Goal: Check status: Check status

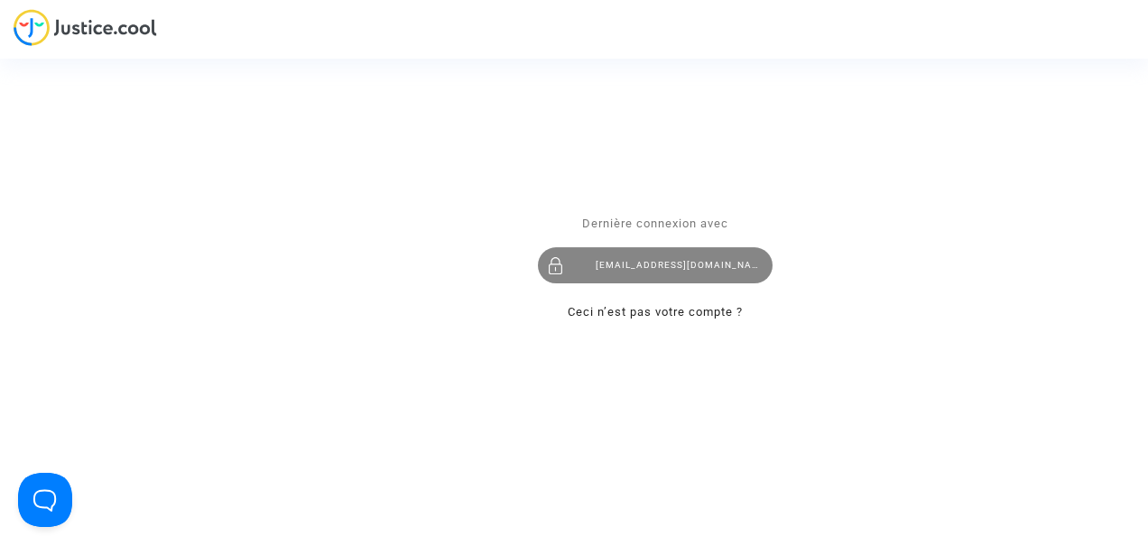
click at [619, 253] on div "levavasseur.prudence@llpavocat.com" at bounding box center [655, 266] width 235 height 36
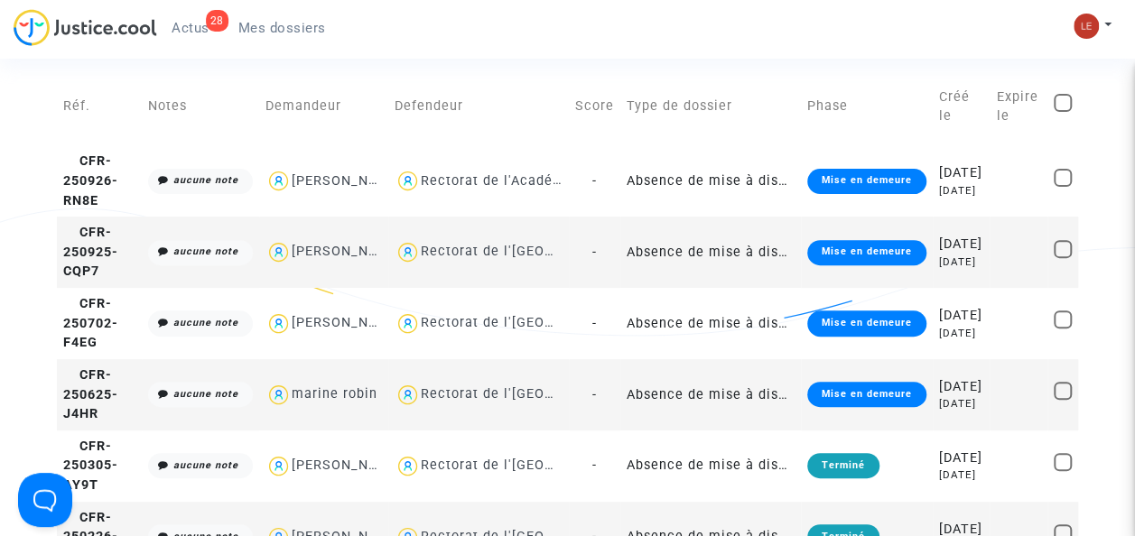
scroll to position [191, 0]
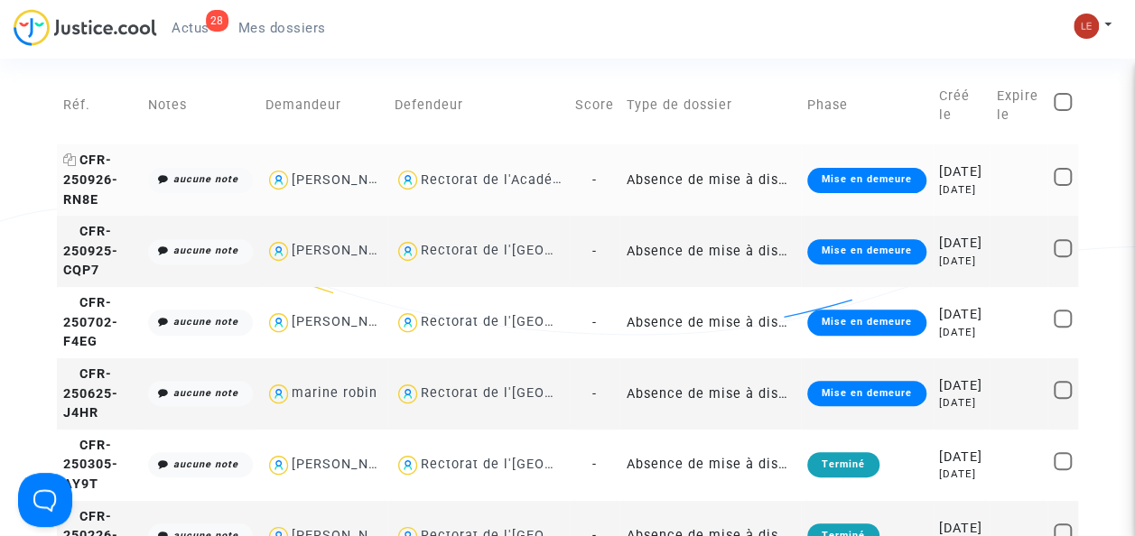
click at [92, 176] on span "CFR-250926-RN8E" at bounding box center [90, 180] width 55 height 54
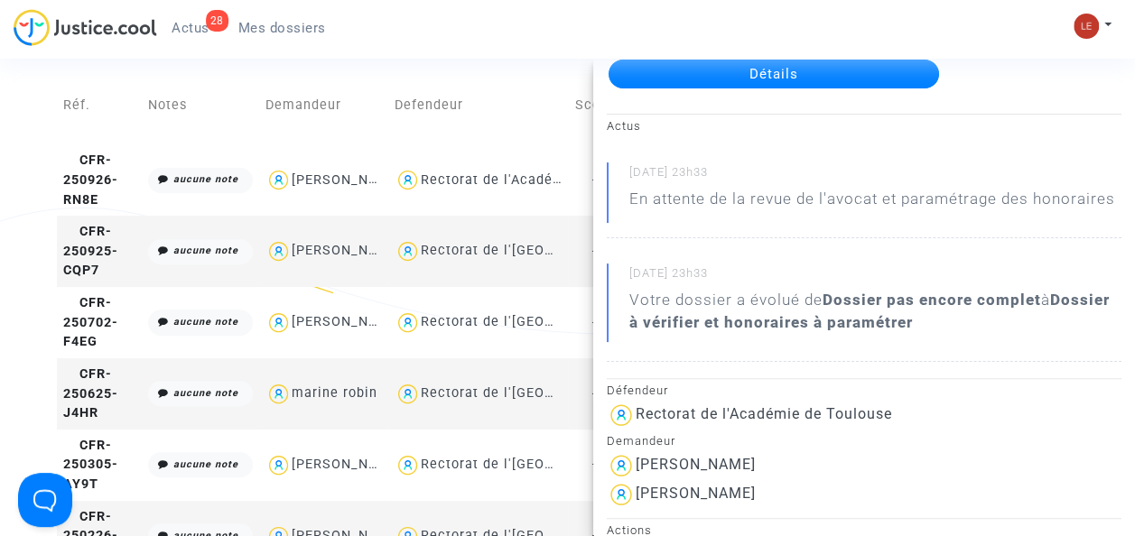
scroll to position [25, 0]
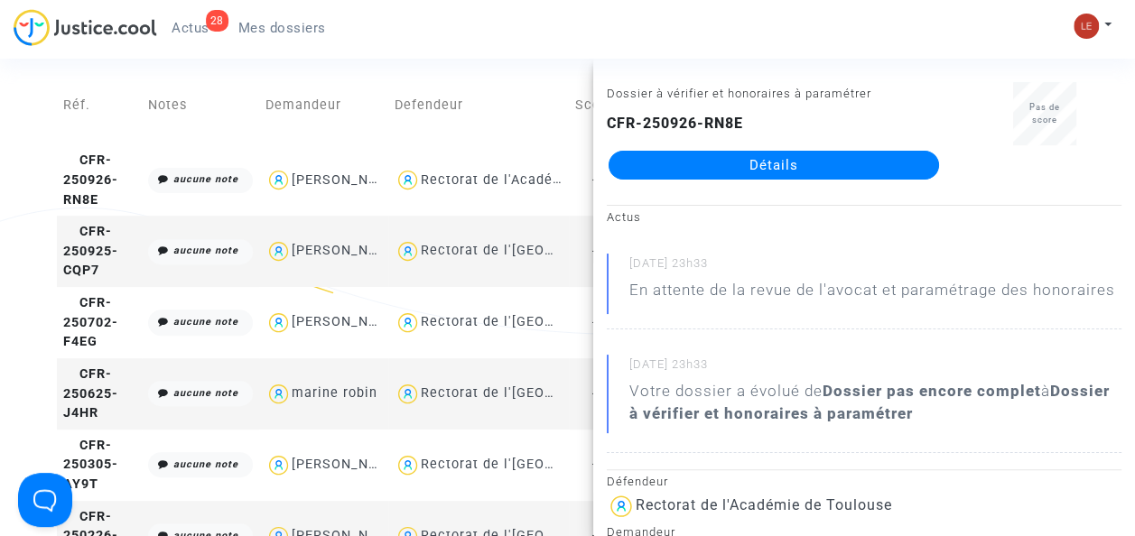
click at [101, 278] on copy "CFR-250925-CQP7" at bounding box center [90, 251] width 55 height 54
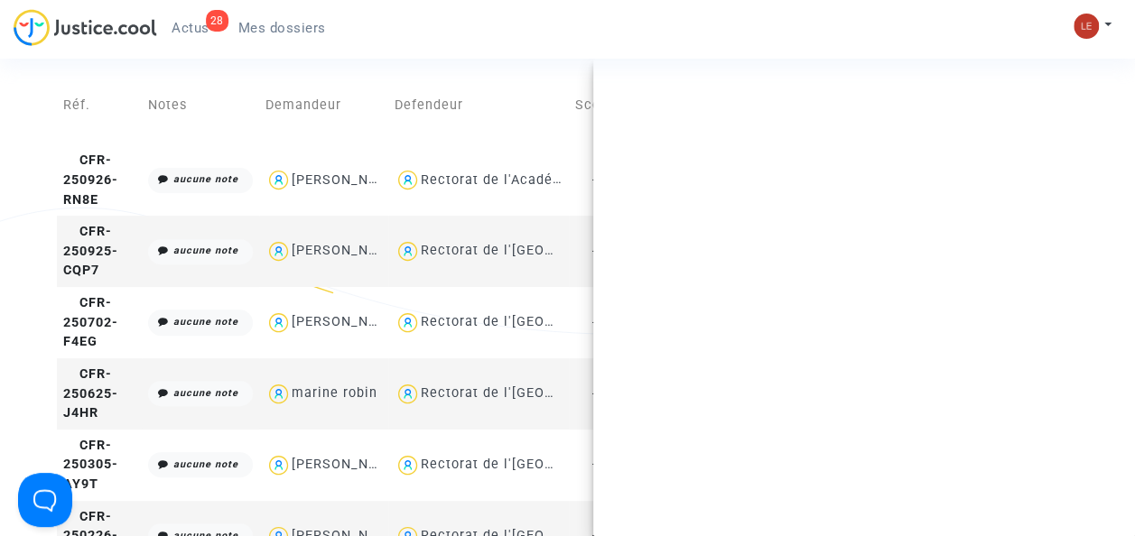
scroll to position [0, 0]
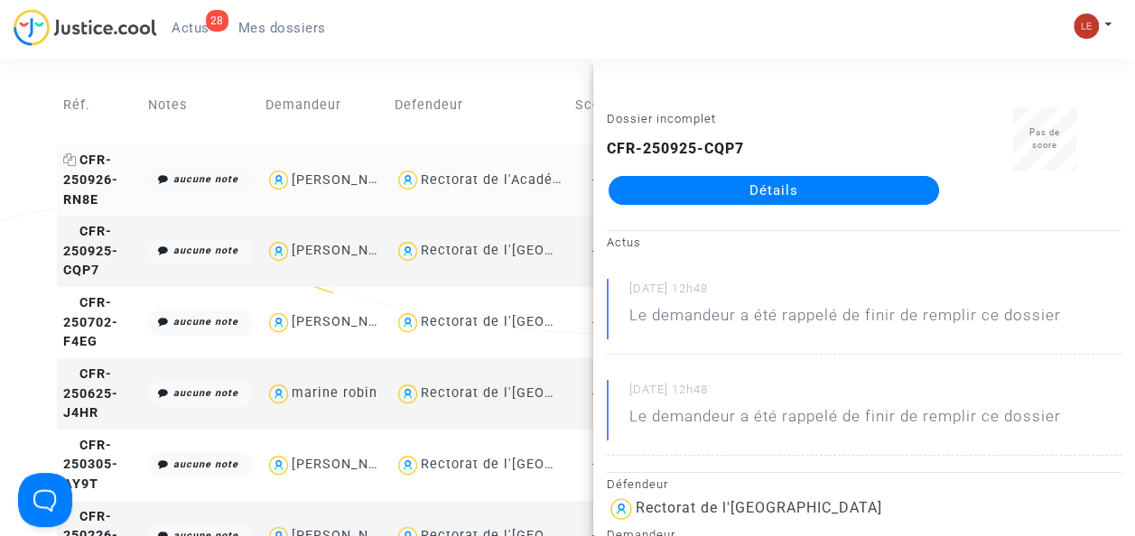
click at [71, 166] on icon at bounding box center [70, 159] width 14 height 13
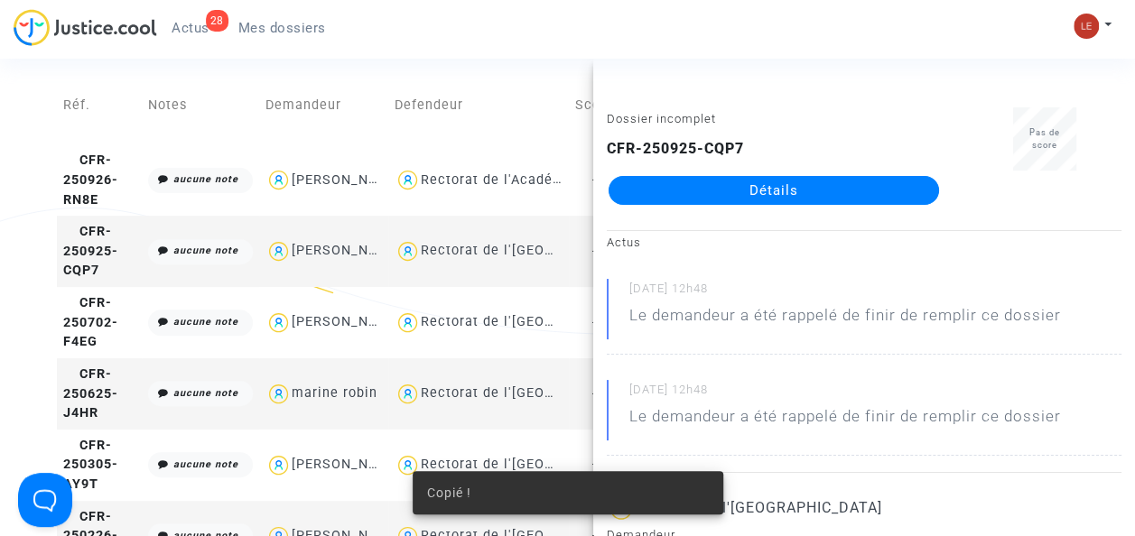
click at [117, 261] on td "CFR-250925-CQP7" at bounding box center [99, 251] width 85 height 71
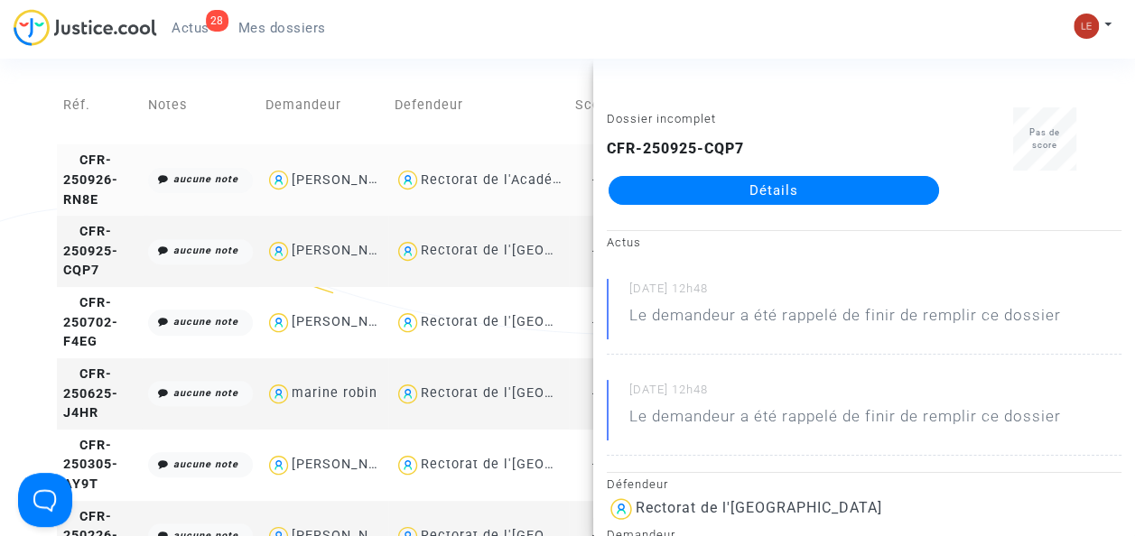
click at [81, 203] on td "CFR-250926-RN8E" at bounding box center [99, 179] width 85 height 71
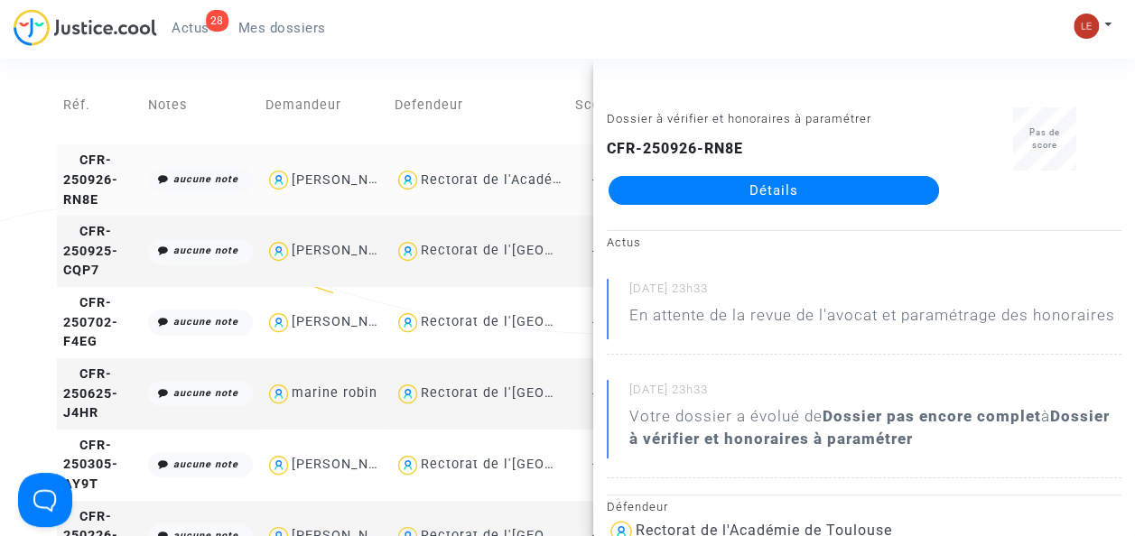
click at [327, 164] on td "[PERSON_NAME]" at bounding box center [323, 179] width 129 height 71
click at [690, 191] on link "Détails" at bounding box center [773, 190] width 330 height 29
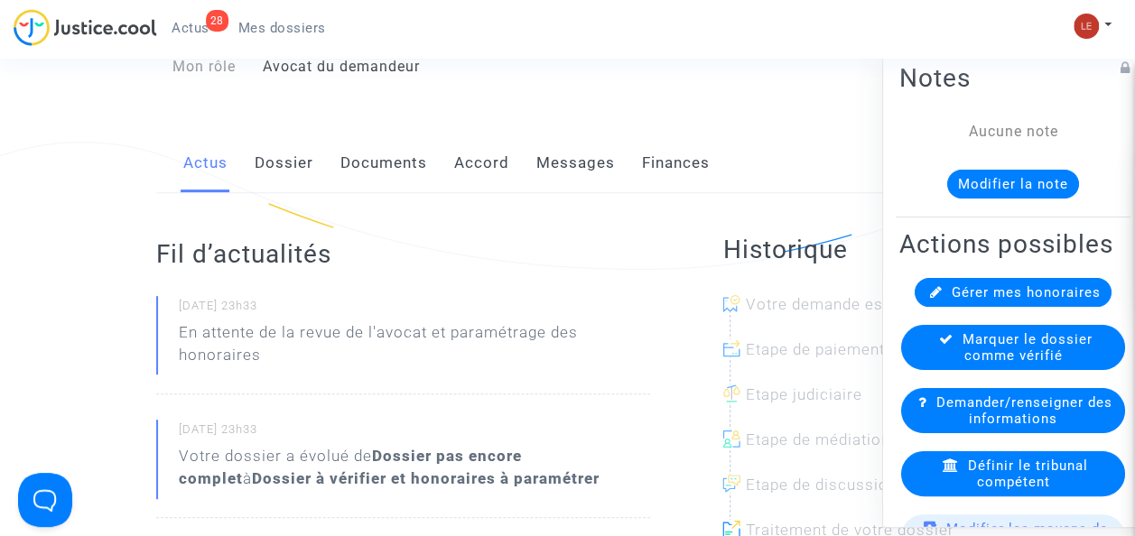
scroll to position [258, 0]
click at [350, 175] on link "Documents" at bounding box center [383, 163] width 87 height 60
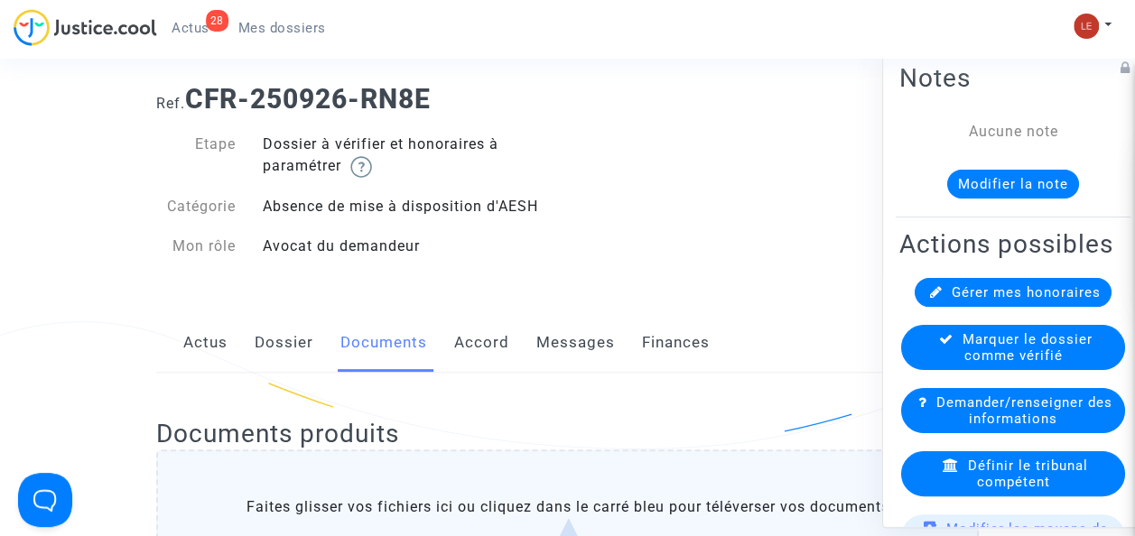
scroll to position [79, 0]
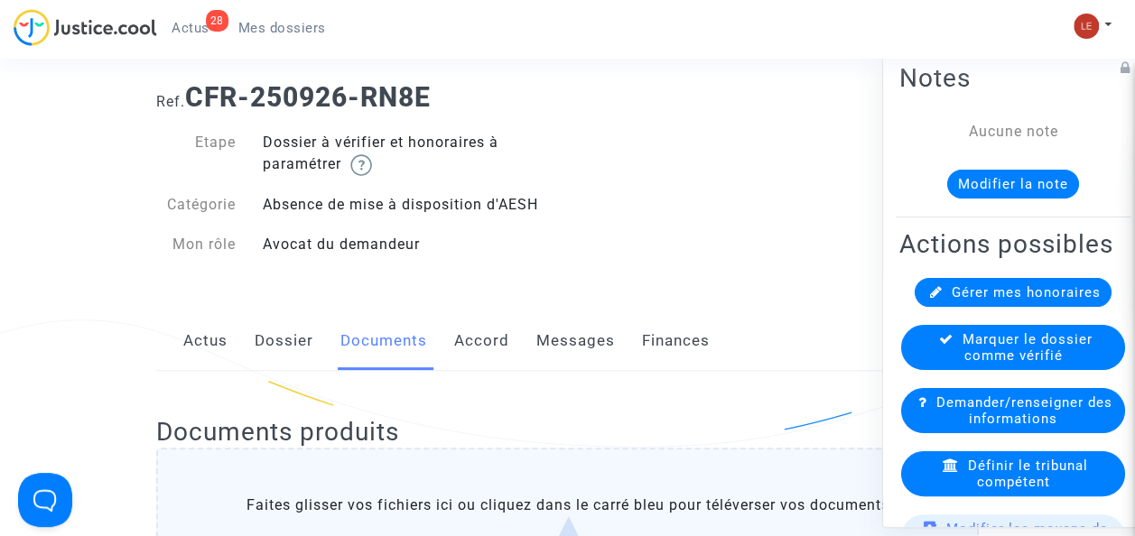
click at [265, 354] on link "Dossier" at bounding box center [284, 341] width 59 height 60
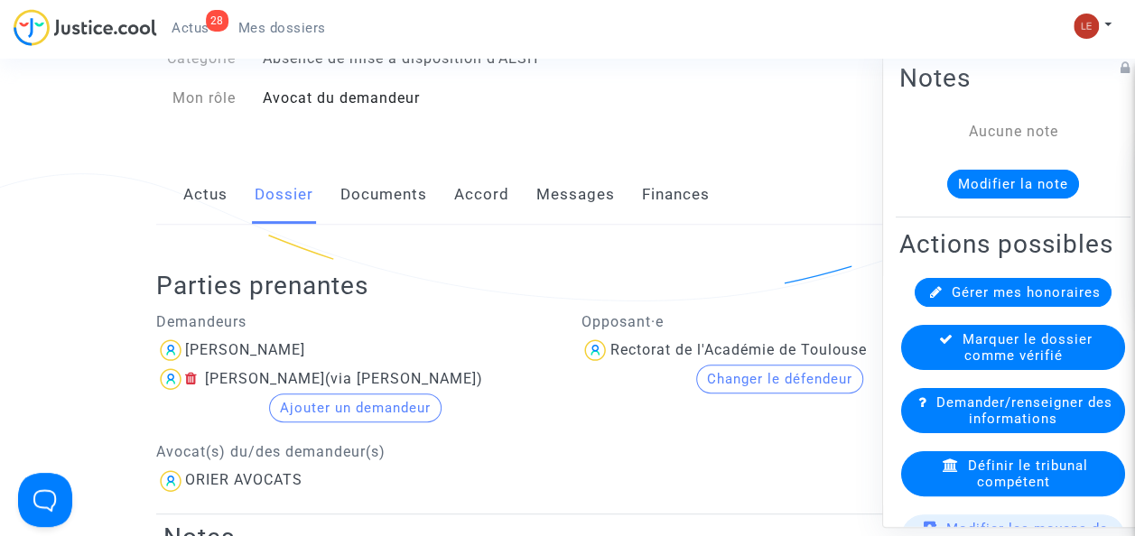
scroll to position [236, 0]
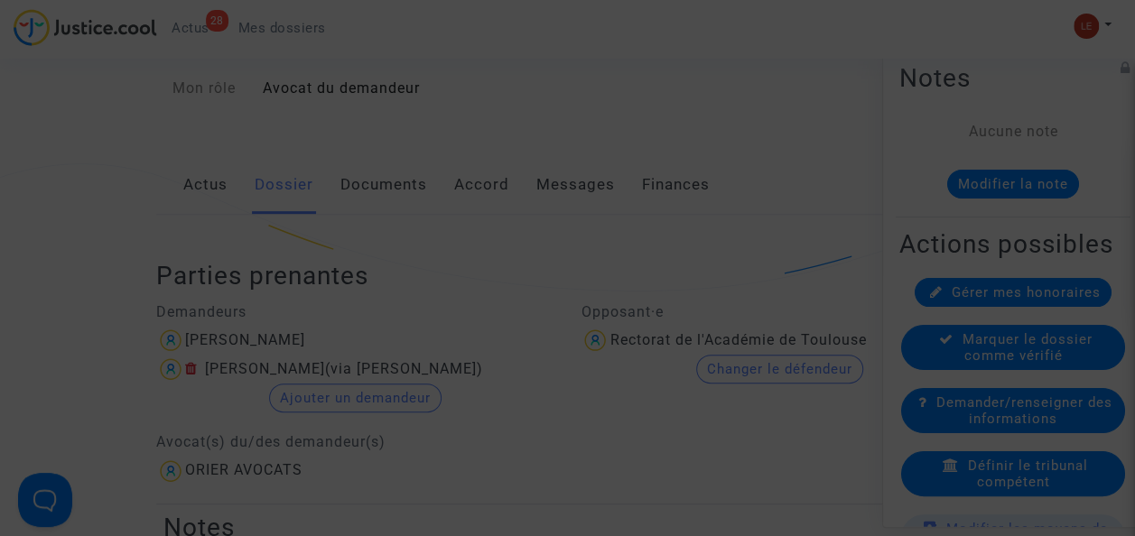
click at [747, 70] on div at bounding box center [567, 268] width 1135 height 536
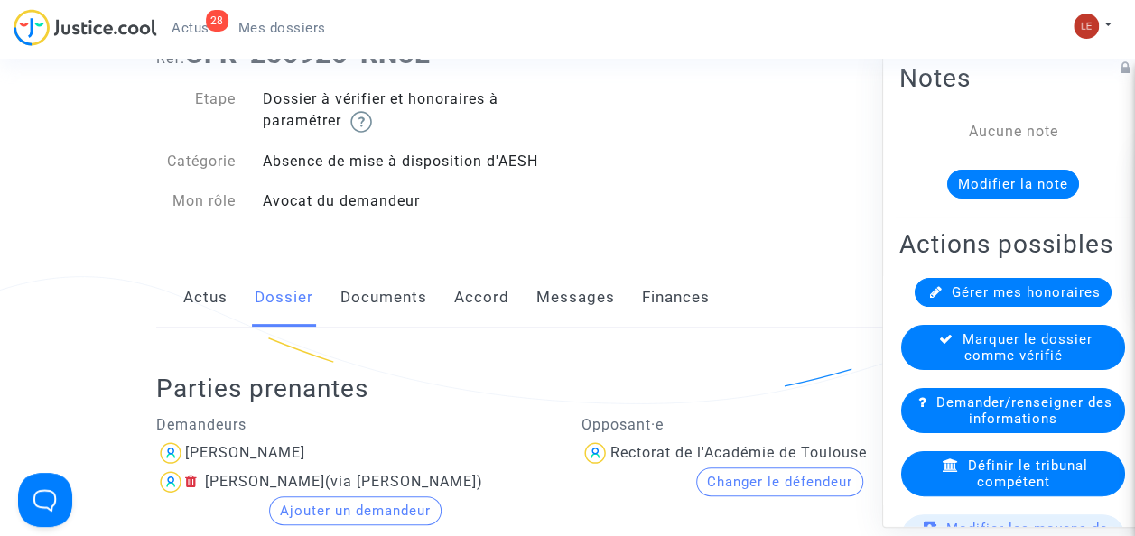
scroll to position [42, 0]
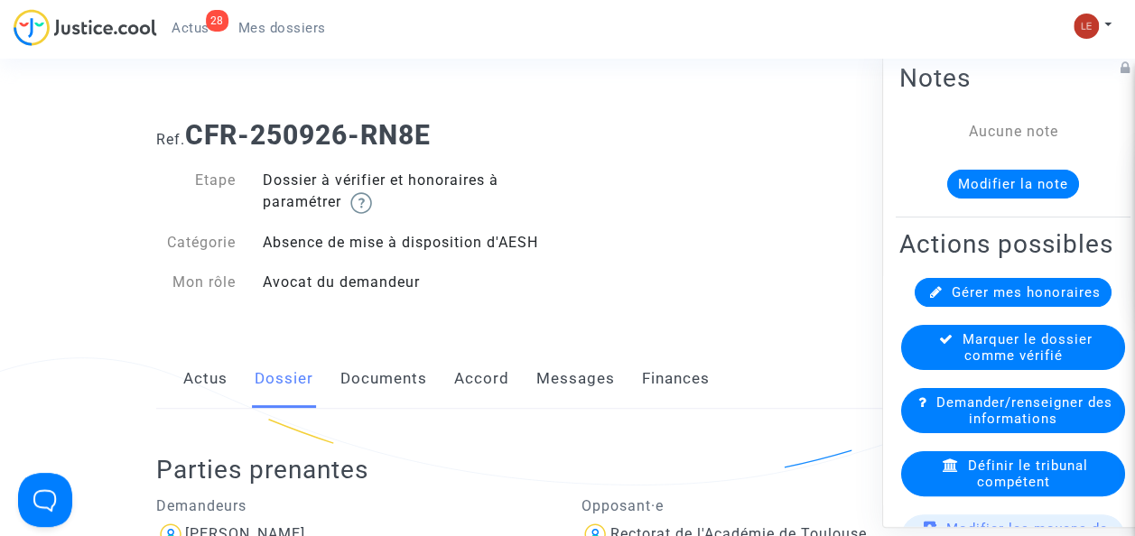
click at [191, 392] on link "Actus" at bounding box center [205, 379] width 44 height 60
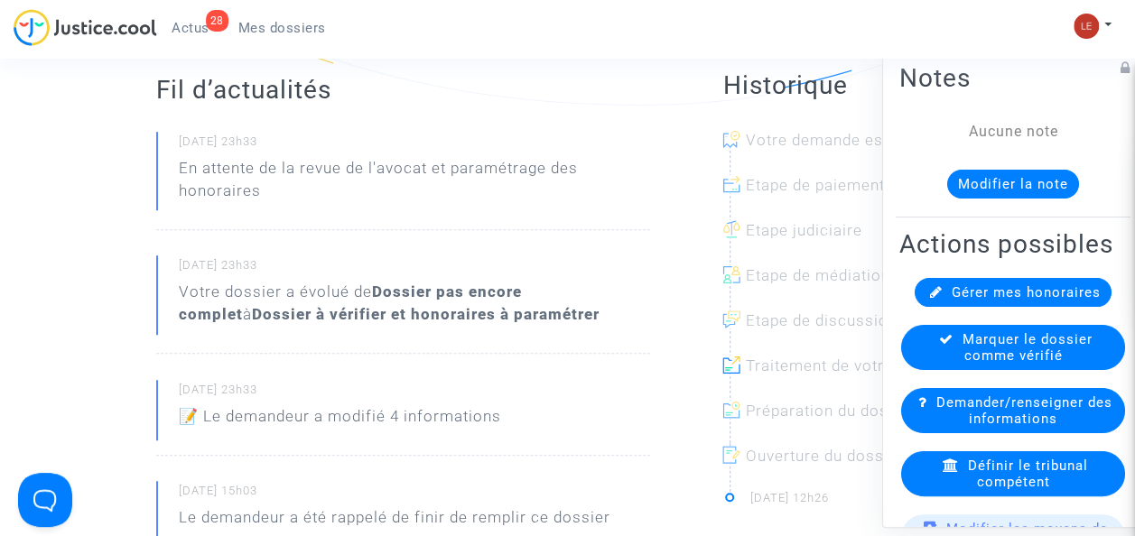
scroll to position [560, 0]
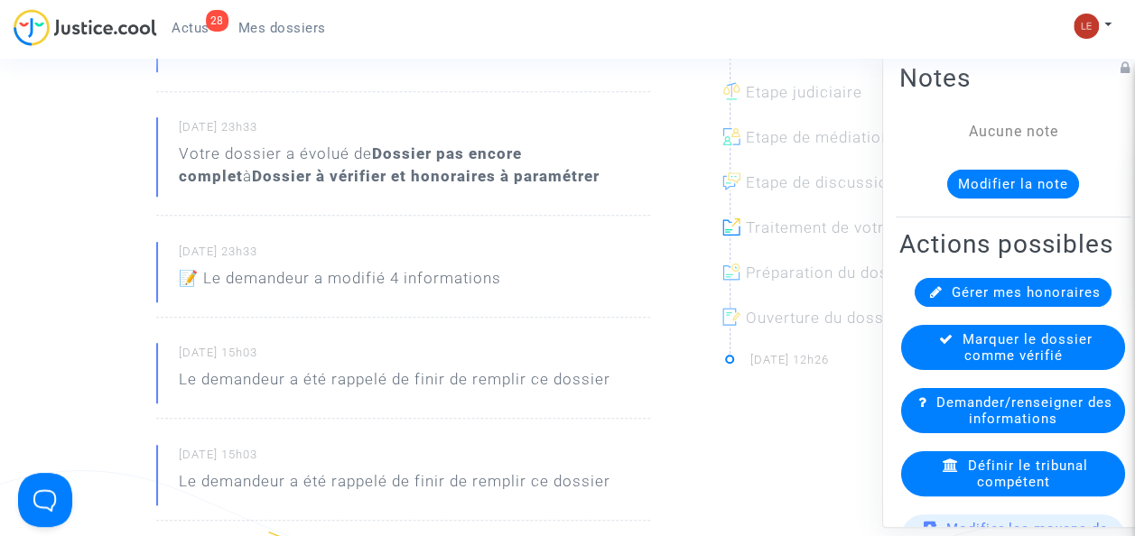
click at [324, 283] on p "📝 Le demandeur a modifié 4 informations" at bounding box center [340, 283] width 322 height 32
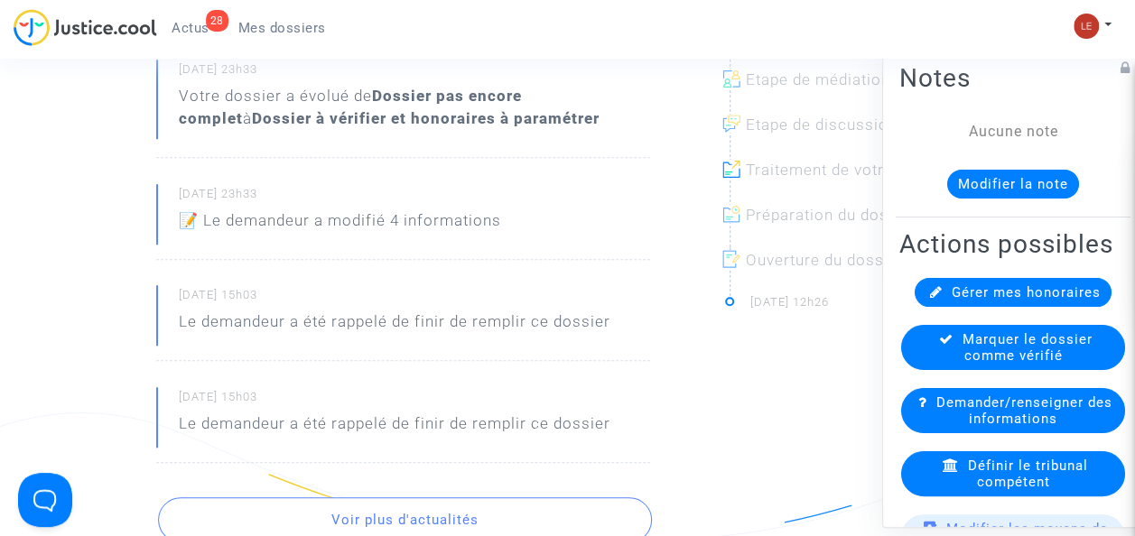
scroll to position [619, 0]
click at [422, 227] on p "📝 Le demandeur a modifié 4 informations" at bounding box center [340, 224] width 322 height 32
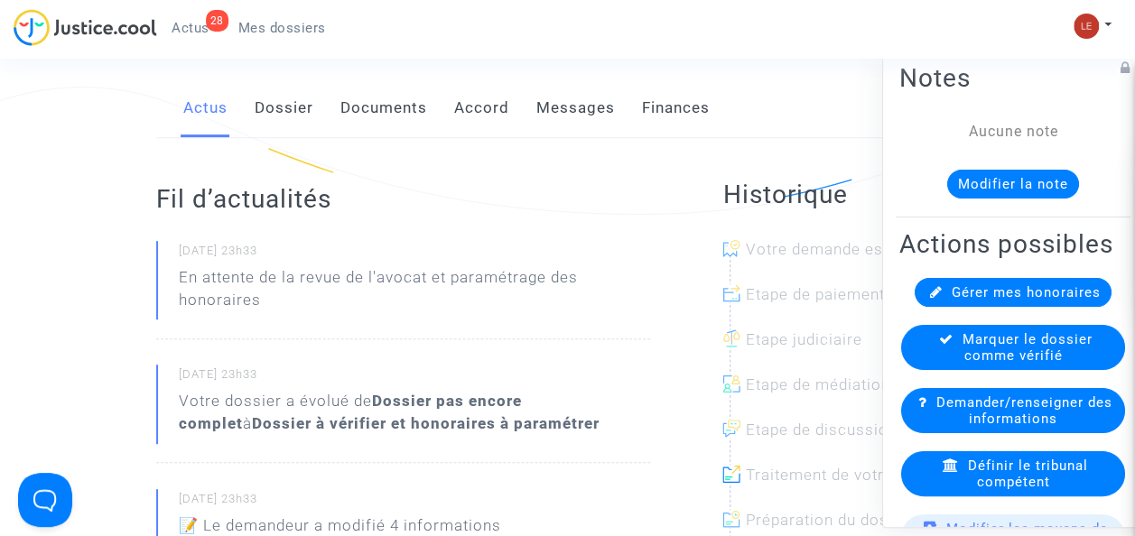
scroll to position [313, 0]
click at [436, 424] on b "Dossier à vérifier et honoraires à paramétrer" at bounding box center [426, 422] width 348 height 18
click at [301, 97] on link "Dossier" at bounding box center [284, 108] width 59 height 60
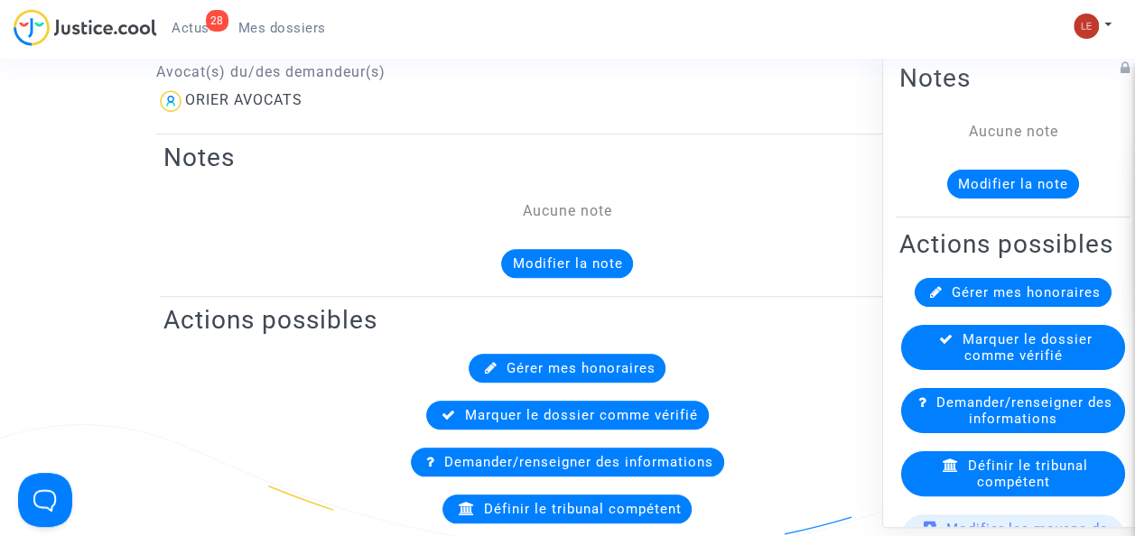
scroll to position [608, 0]
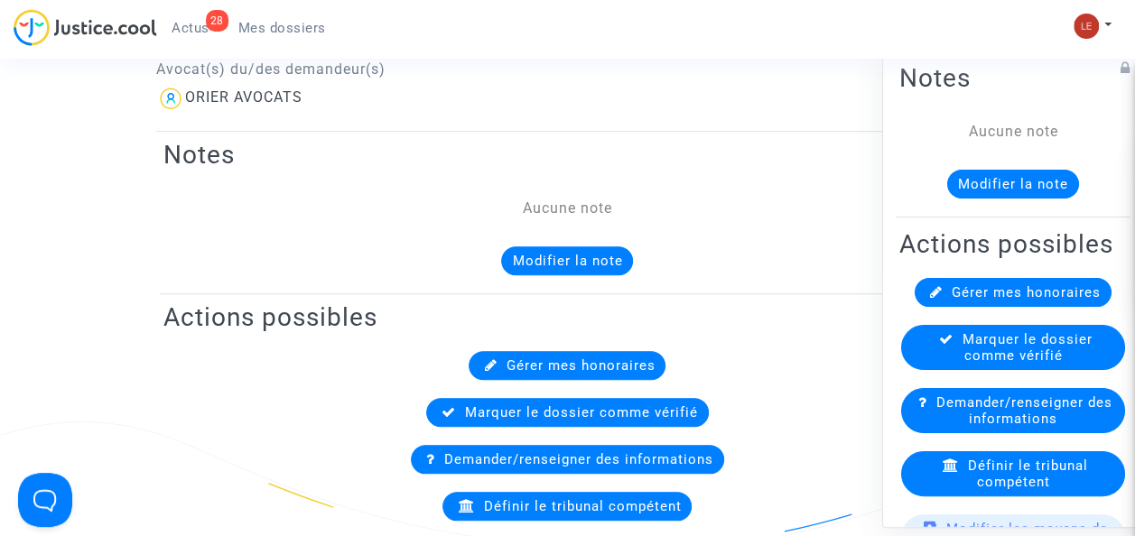
click at [561, 358] on span "Gérer mes honoraires" at bounding box center [579, 365] width 149 height 16
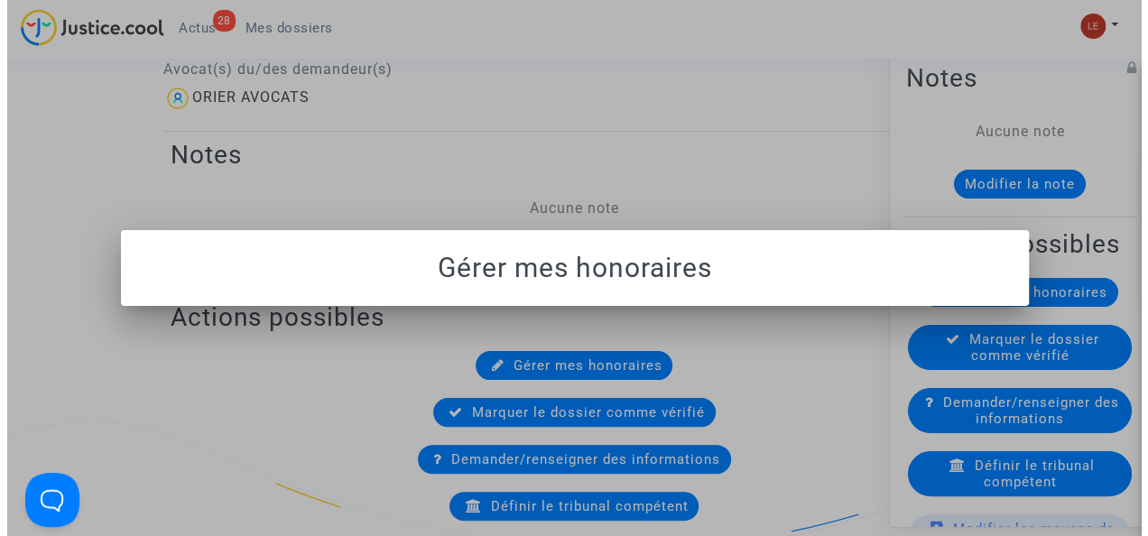
scroll to position [0, 0]
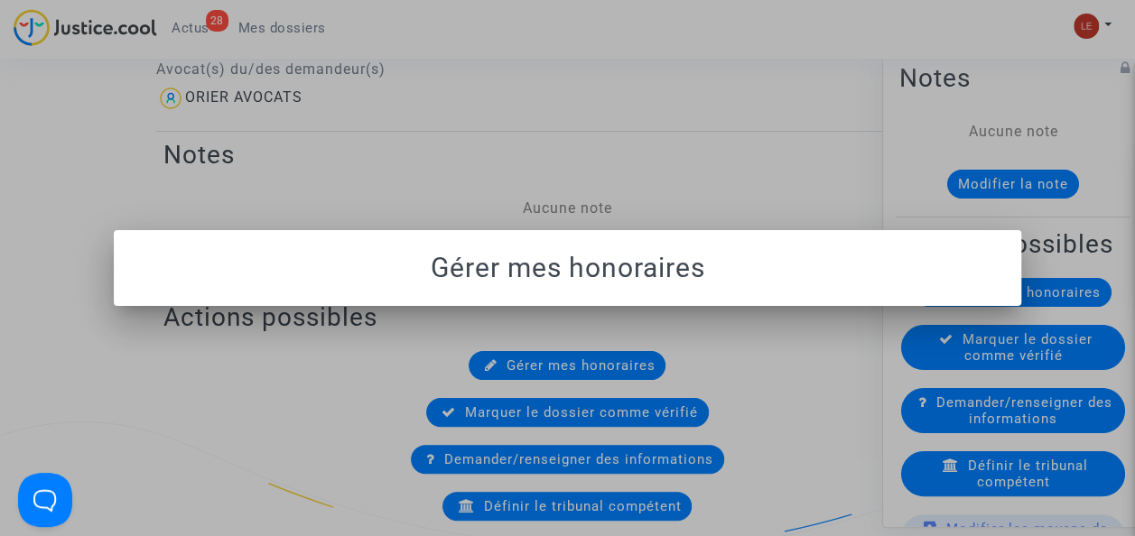
click at [578, 264] on h1 "Gérer mes honoraires" at bounding box center [567, 268] width 865 height 32
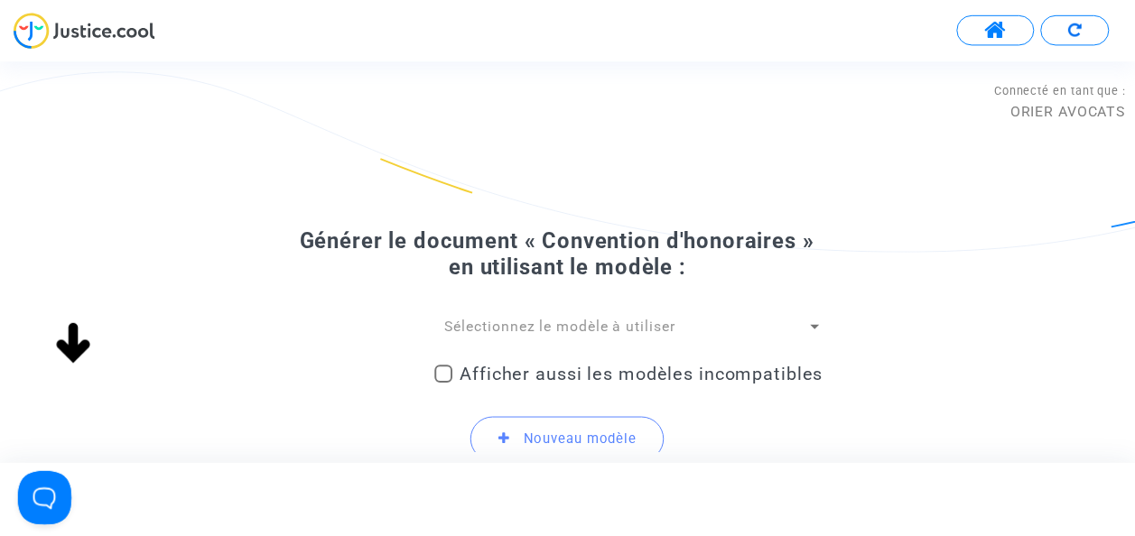
scroll to position [133, 0]
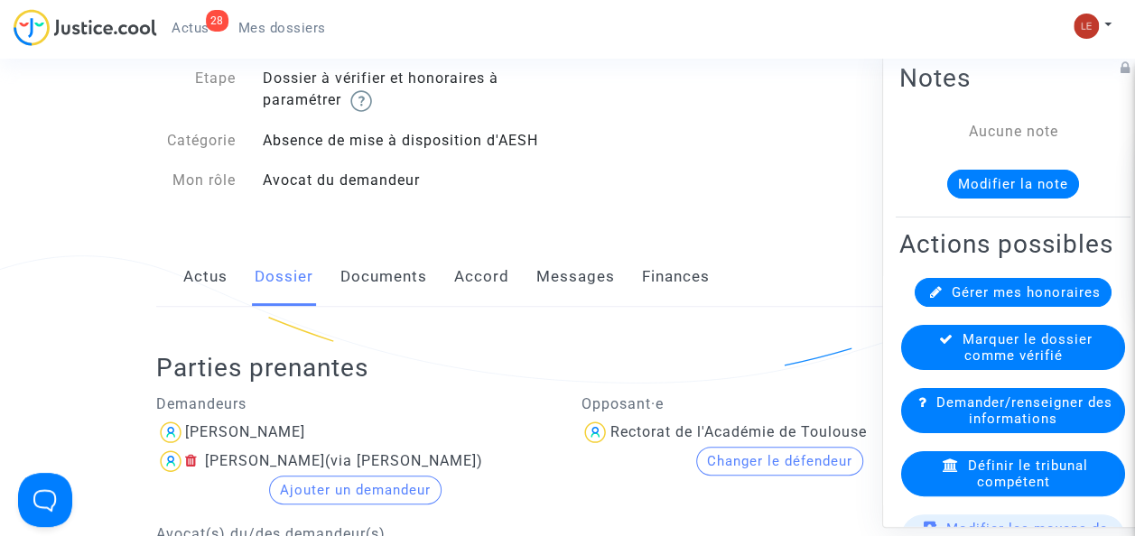
scroll to position [144, 0]
click at [376, 277] on link "Documents" at bounding box center [383, 276] width 87 height 60
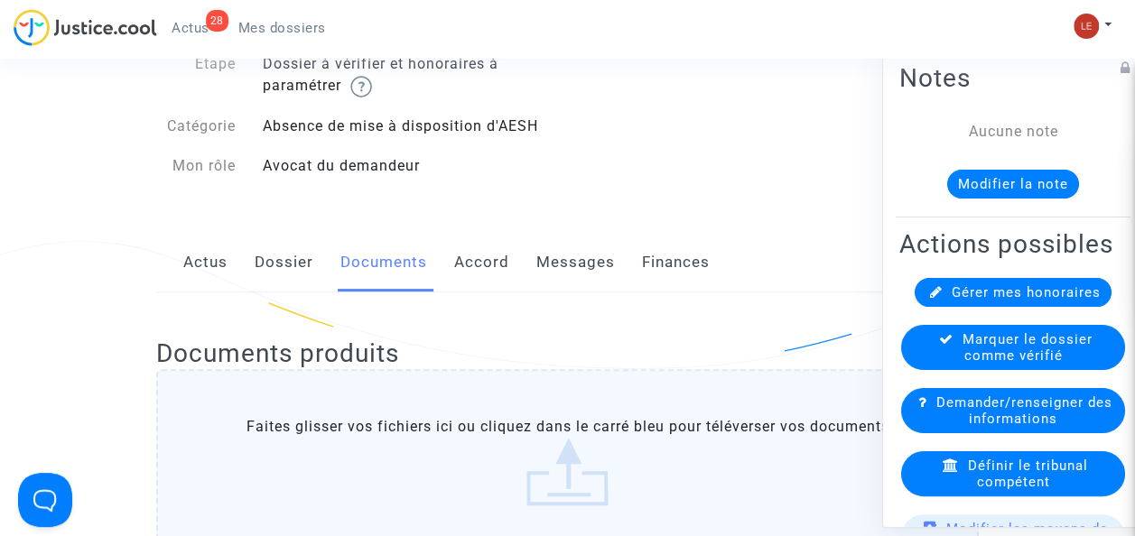
scroll to position [155, 0]
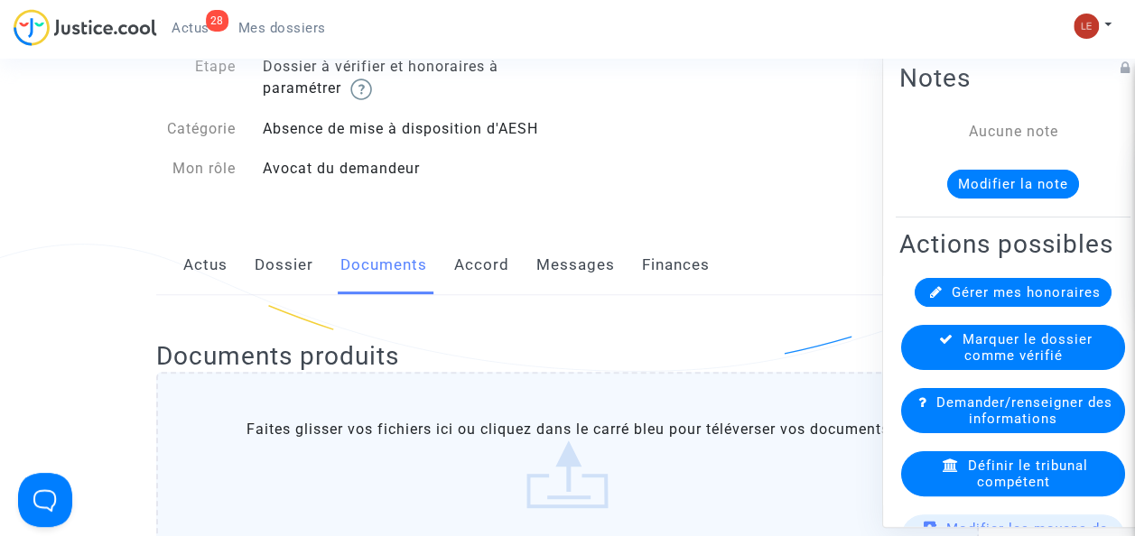
click at [491, 272] on link "Accord" at bounding box center [481, 266] width 55 height 60
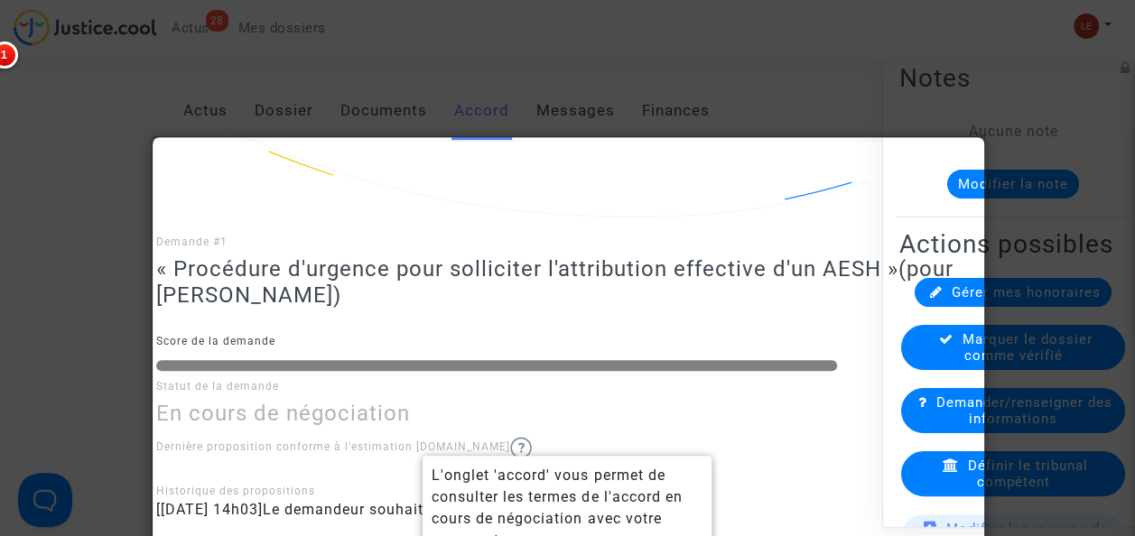
scroll to position [309, 0]
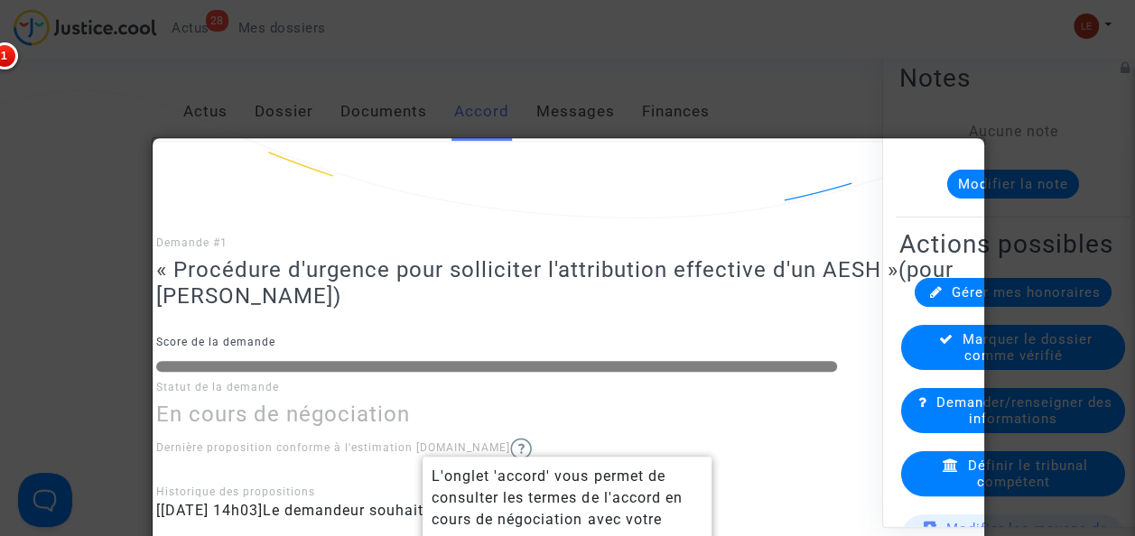
click at [644, 75] on div at bounding box center [567, 268] width 1135 height 536
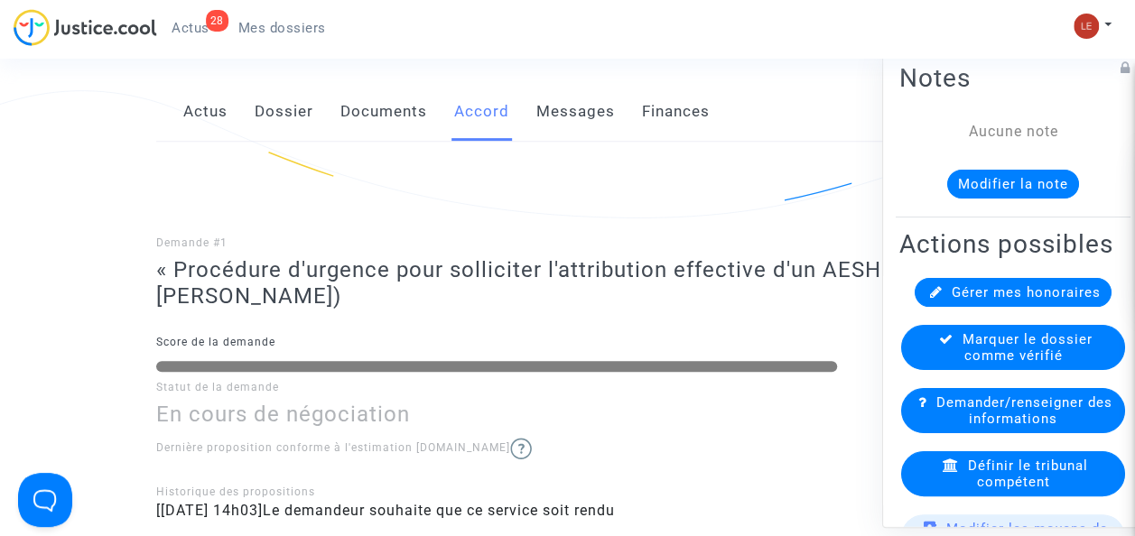
click at [565, 105] on link "Messages" at bounding box center [575, 112] width 79 height 60
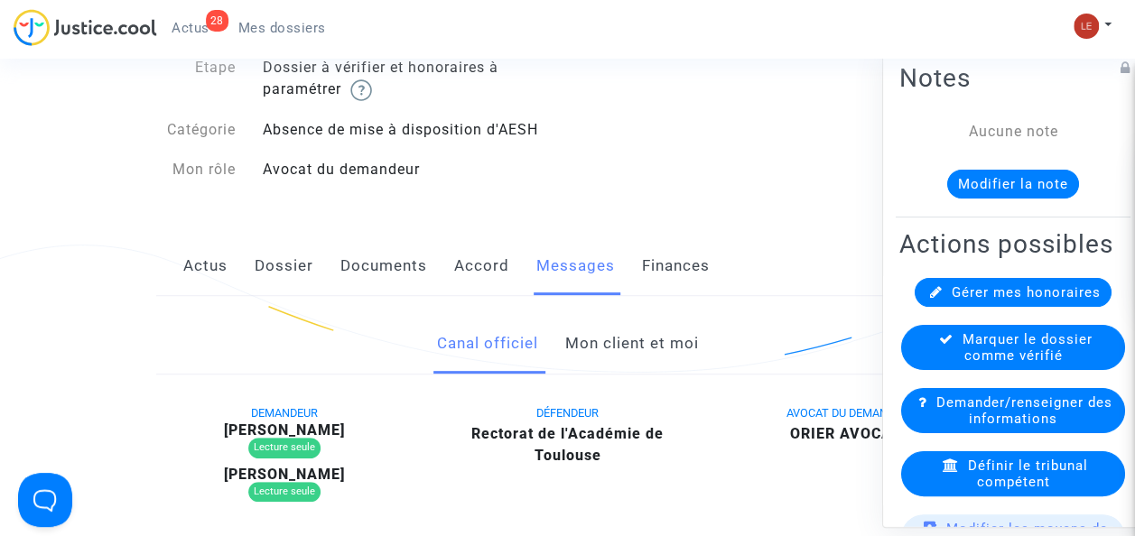
scroll to position [157, 0]
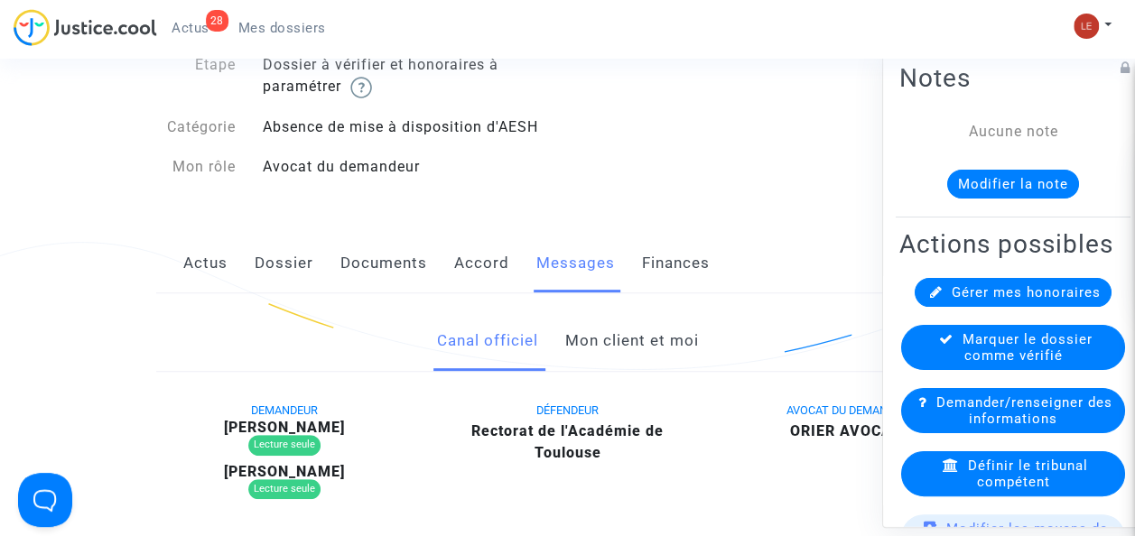
click at [284, 279] on link "Dossier" at bounding box center [284, 264] width 59 height 60
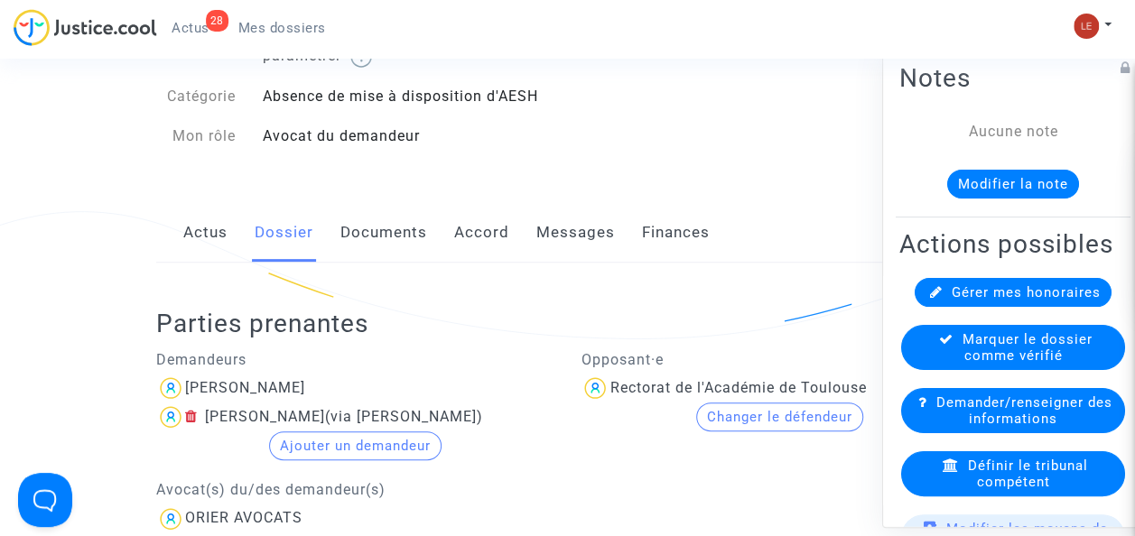
scroll to position [198, 0]
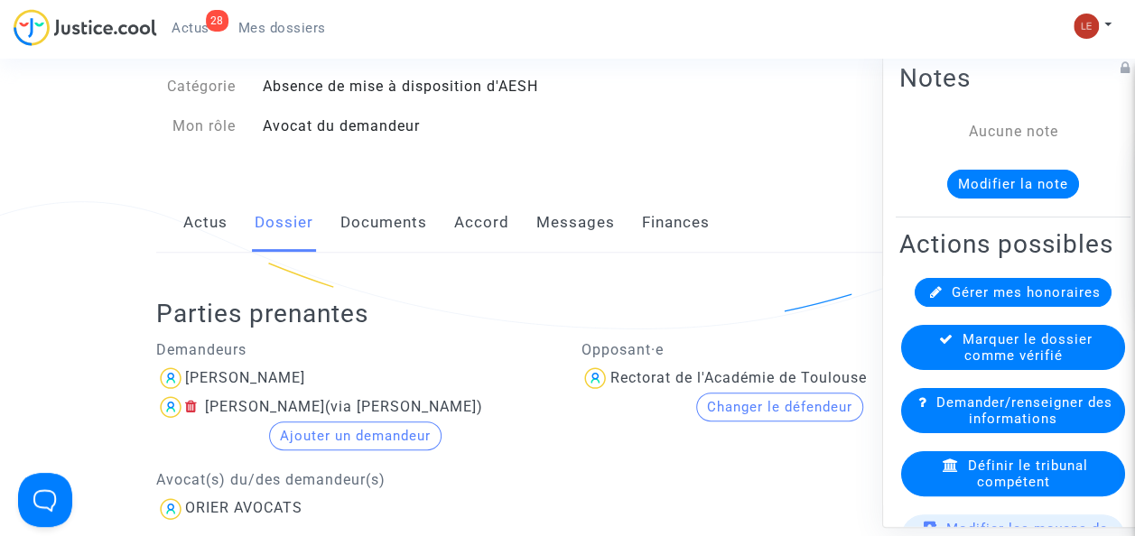
click at [352, 224] on link "Documents" at bounding box center [383, 223] width 87 height 60
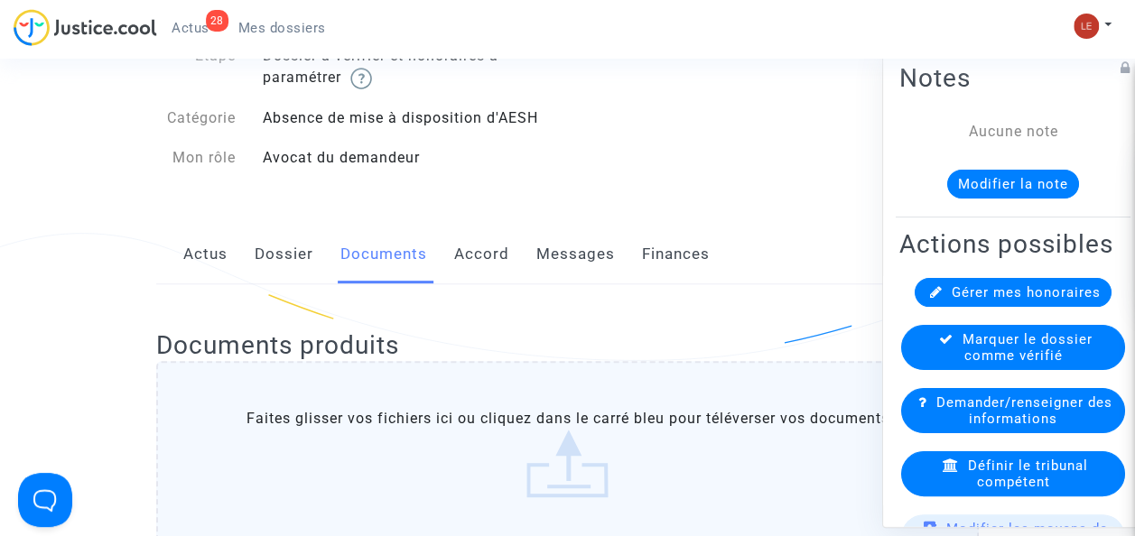
scroll to position [113, 0]
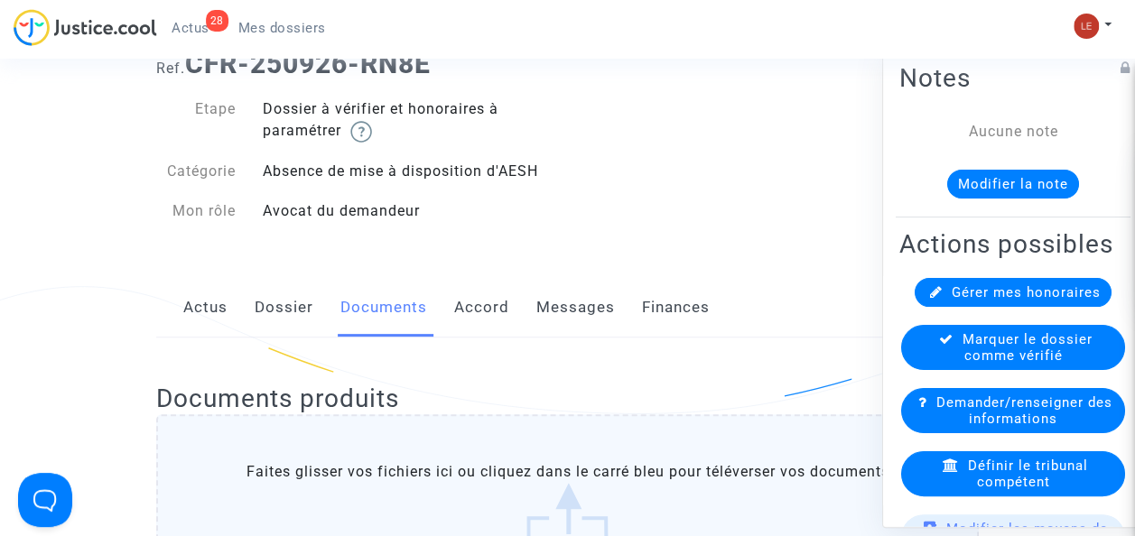
click at [264, 318] on link "Dossier" at bounding box center [284, 308] width 59 height 60
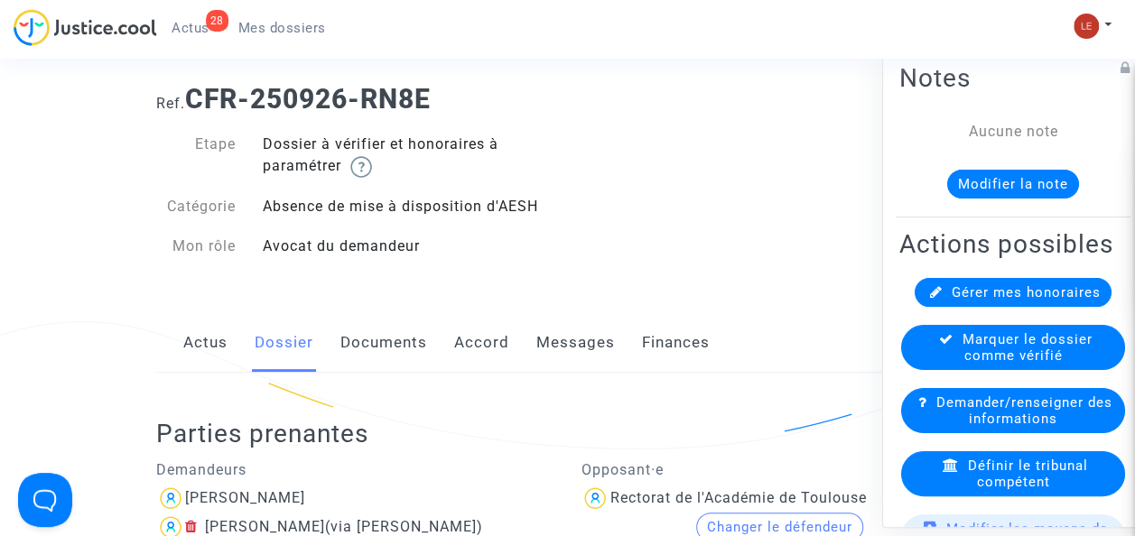
scroll to position [85, 0]
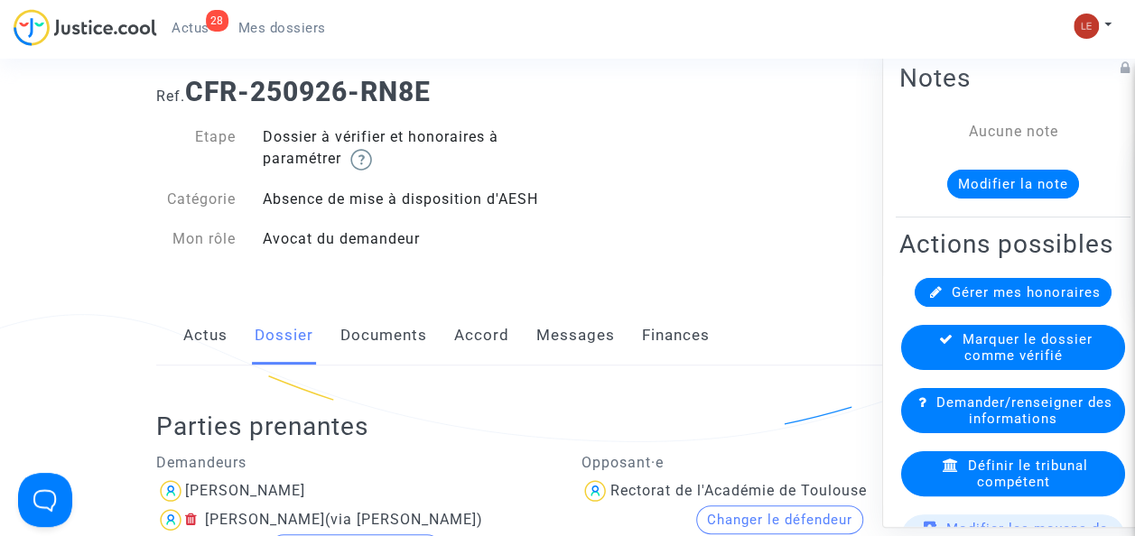
click at [181, 332] on div "Actus Dossier Documents Accord Messages Finances" at bounding box center [567, 336] width 822 height 60
click at [200, 336] on link "Actus" at bounding box center [205, 336] width 44 height 60
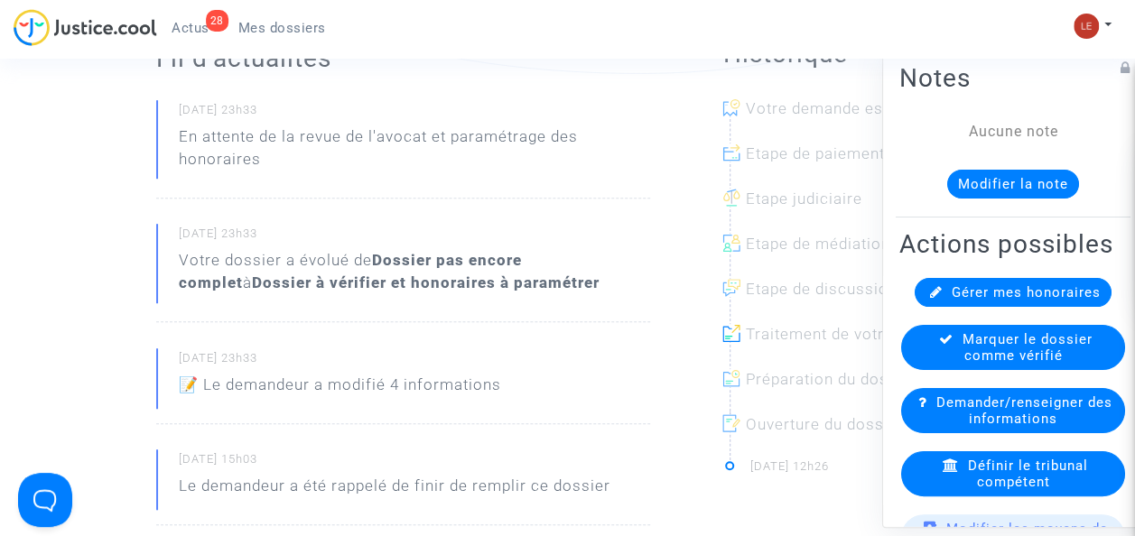
scroll to position [210, 0]
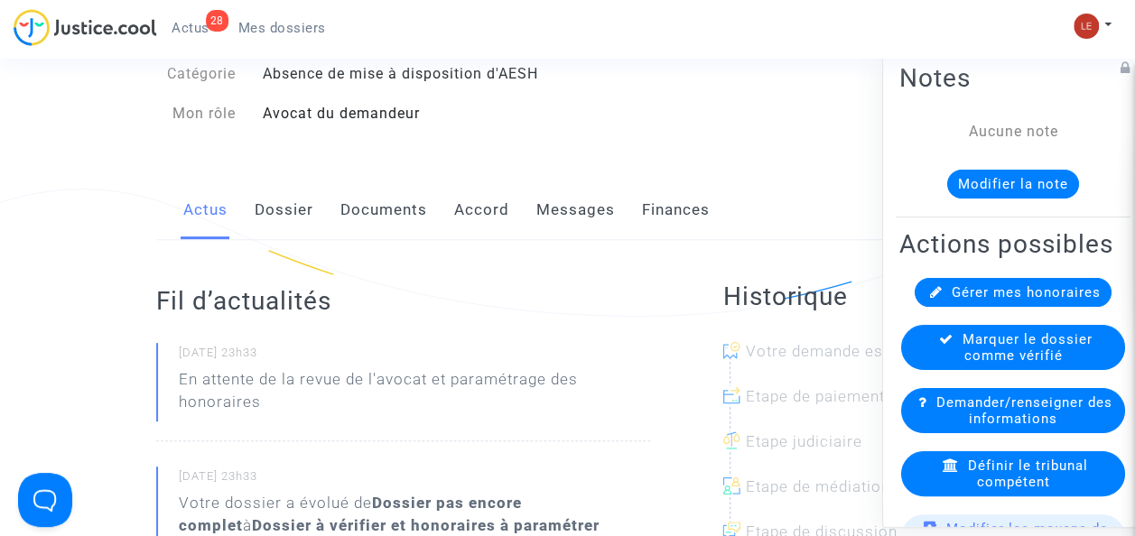
click at [269, 213] on link "Dossier" at bounding box center [284, 211] width 59 height 60
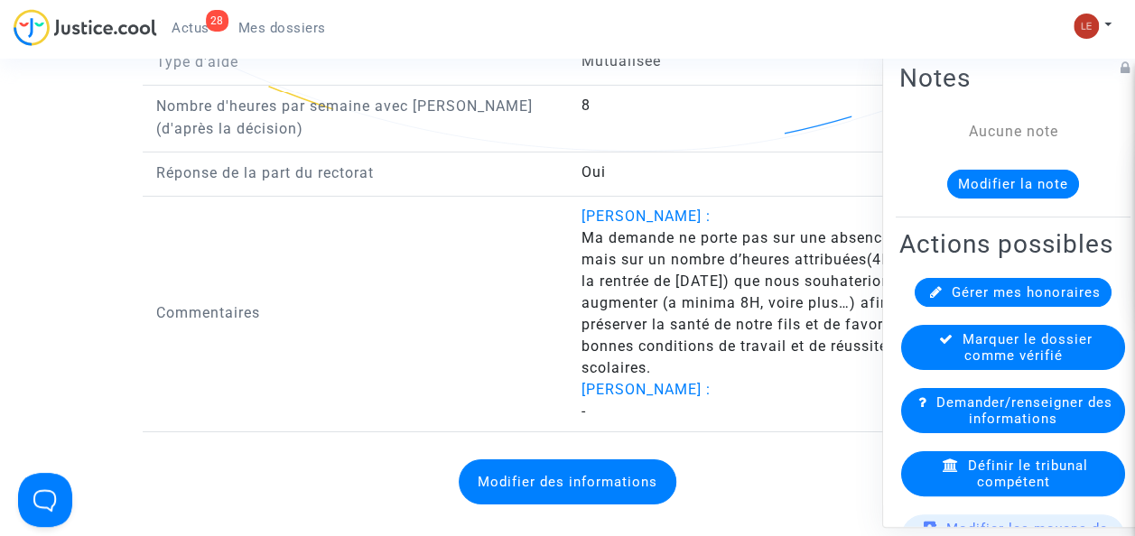
scroll to position [2860, 0]
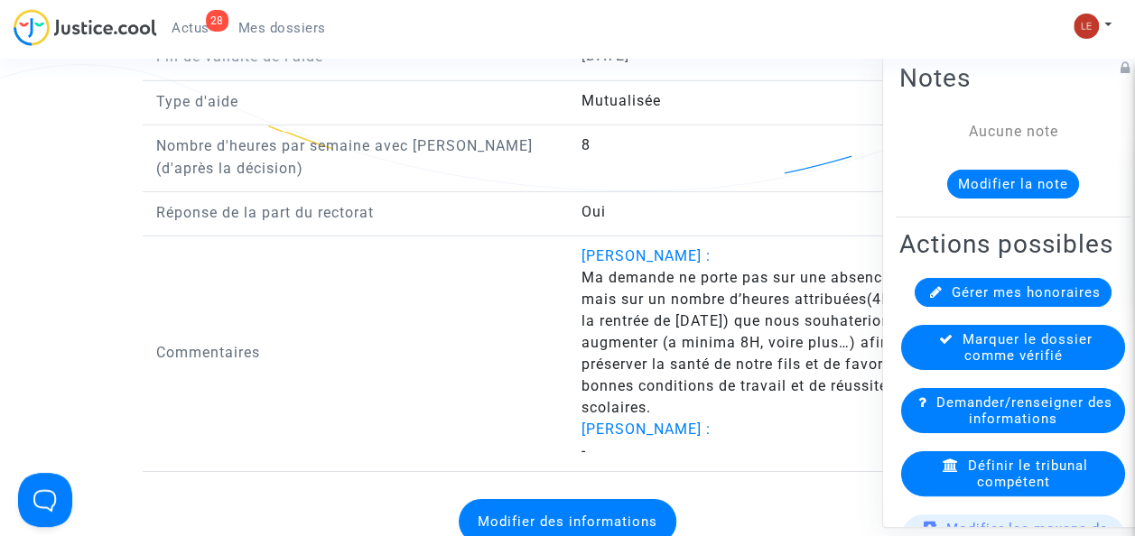
click at [686, 325] on span "Ma demande ne porte pas sur une absence d’AESH mais sur un nombre d’heures attr…" at bounding box center [762, 342] width 365 height 147
click at [596, 424] on span "[PERSON_NAME] :" at bounding box center [644, 429] width 129 height 17
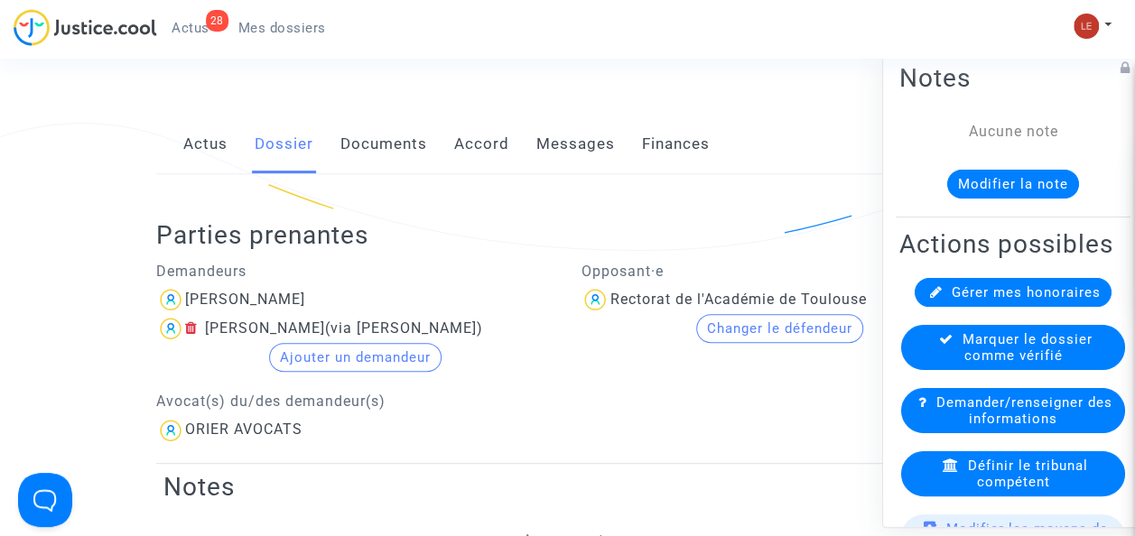
scroll to position [274, 0]
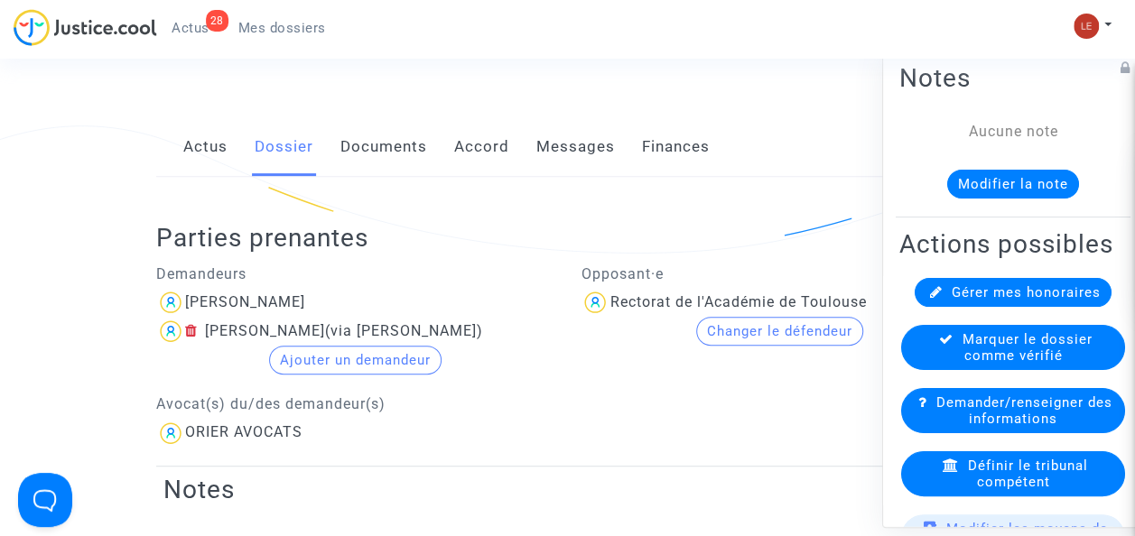
click at [365, 142] on link "Documents" at bounding box center [383, 147] width 87 height 60
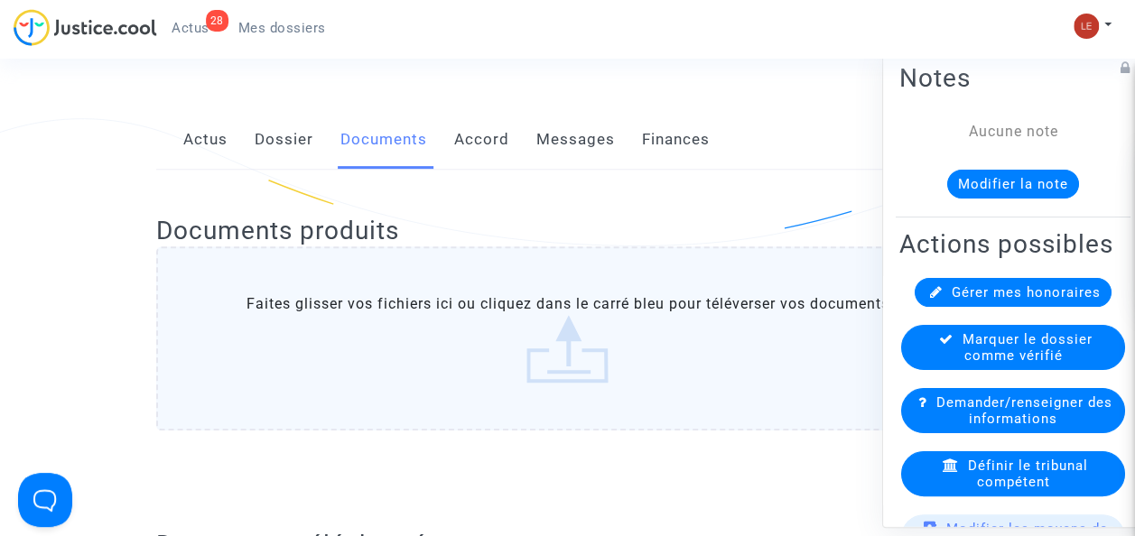
scroll to position [230, 0]
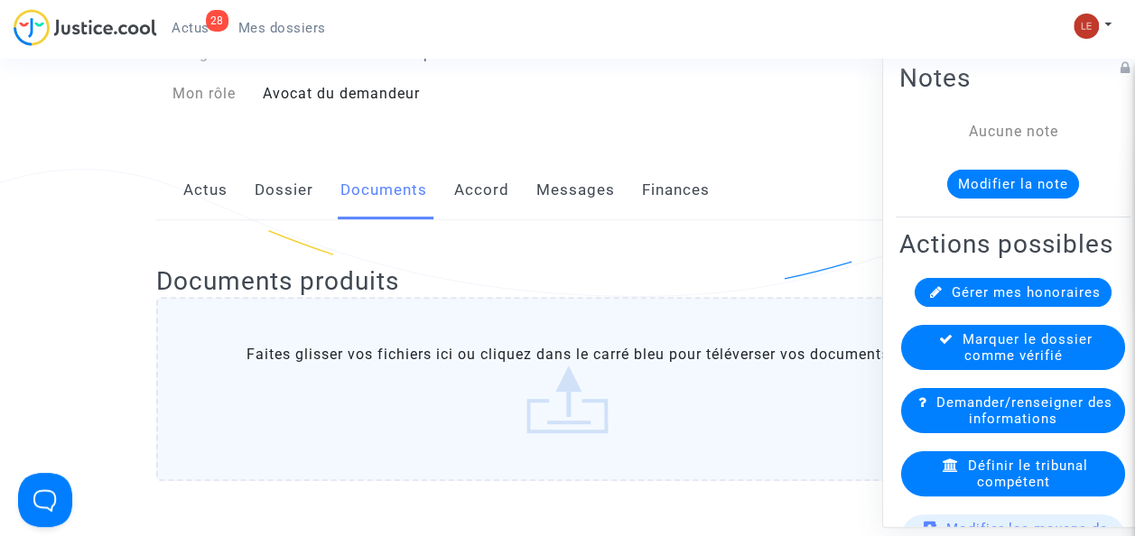
click at [500, 176] on link "Accord" at bounding box center [481, 191] width 55 height 60
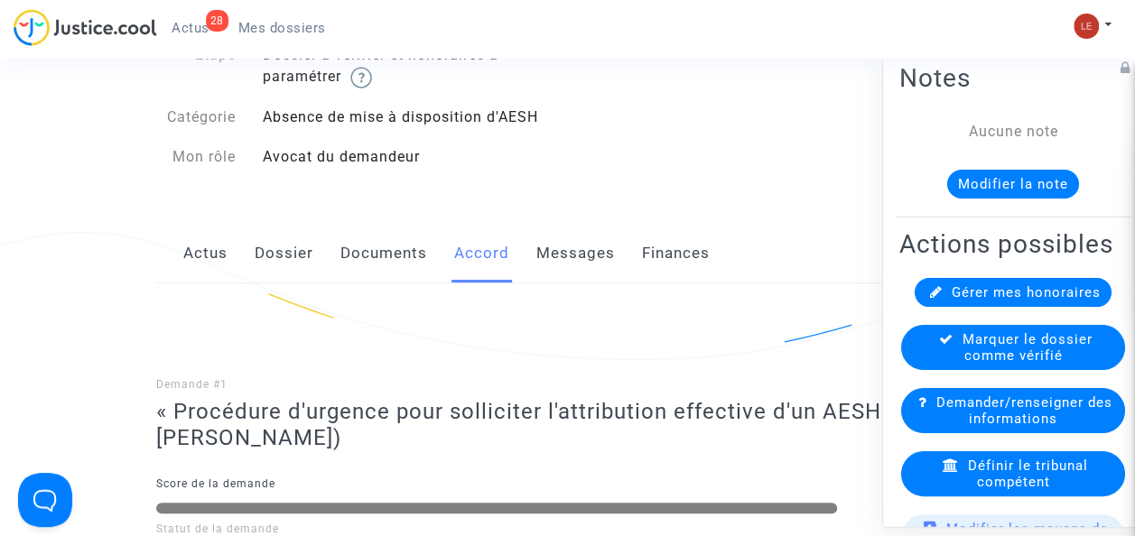
scroll to position [144, 0]
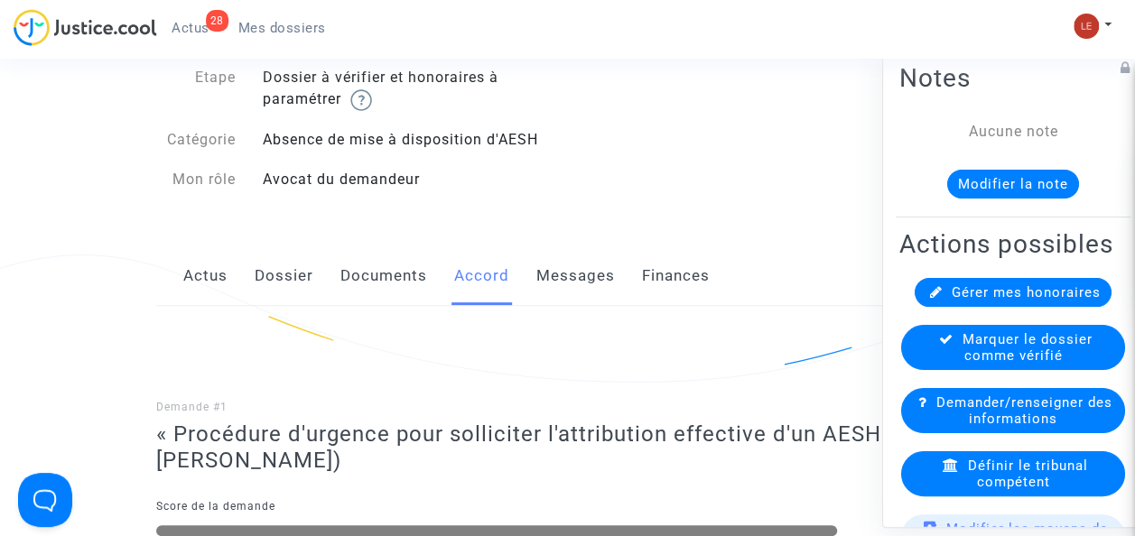
click at [550, 271] on link "Messages" at bounding box center [575, 276] width 79 height 60
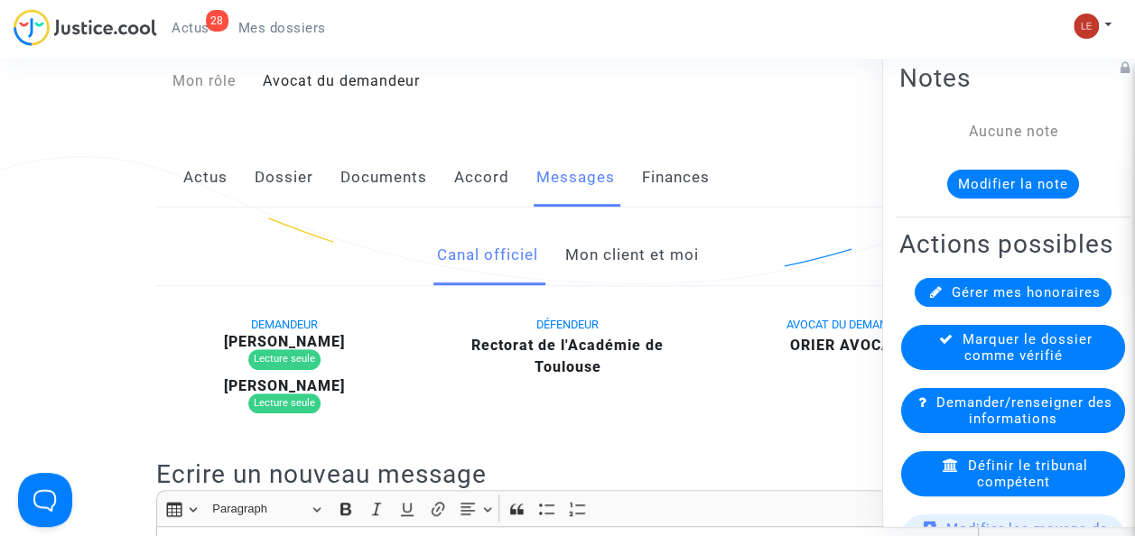
scroll to position [231, 0]
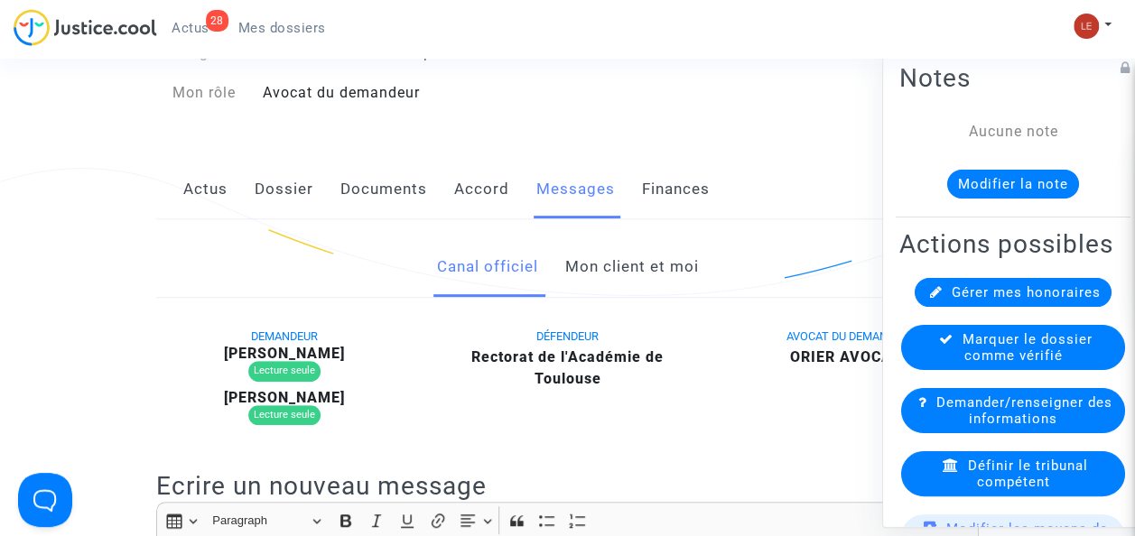
click at [644, 201] on link "Finances" at bounding box center [676, 190] width 68 height 60
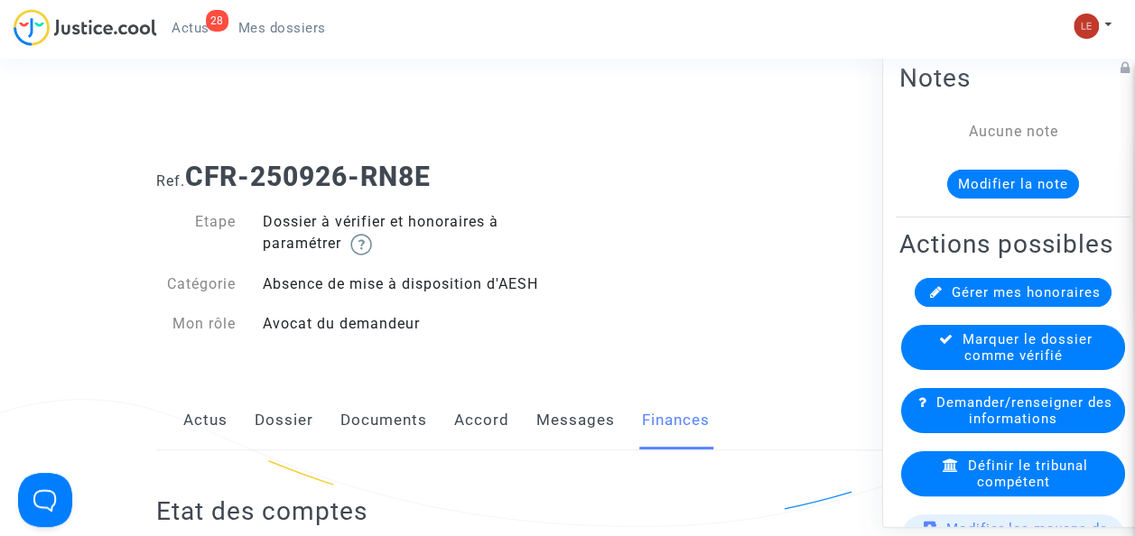
click at [199, 418] on link "Actus" at bounding box center [205, 421] width 44 height 60
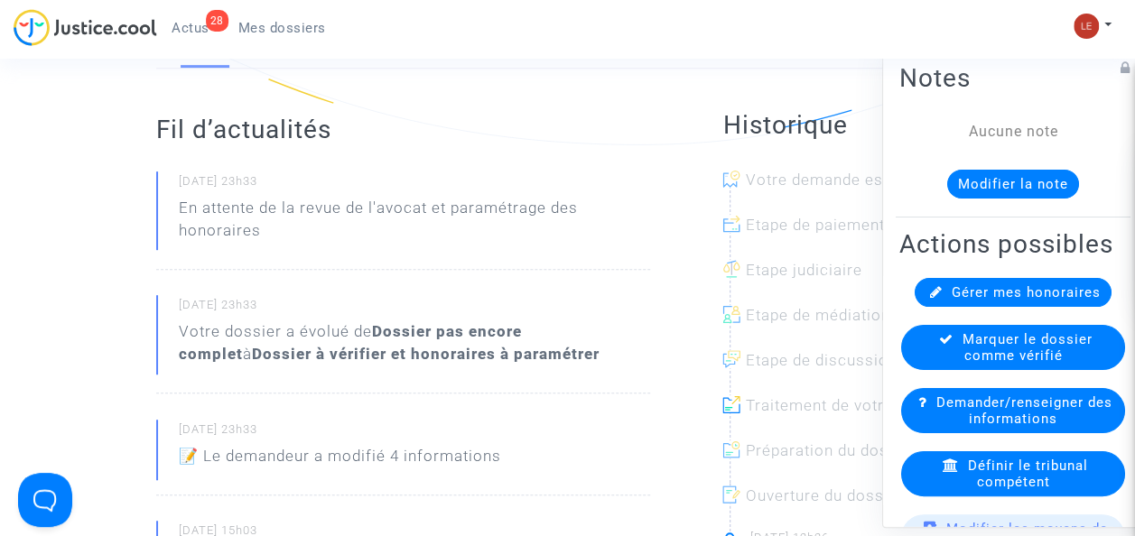
scroll to position [379, 0]
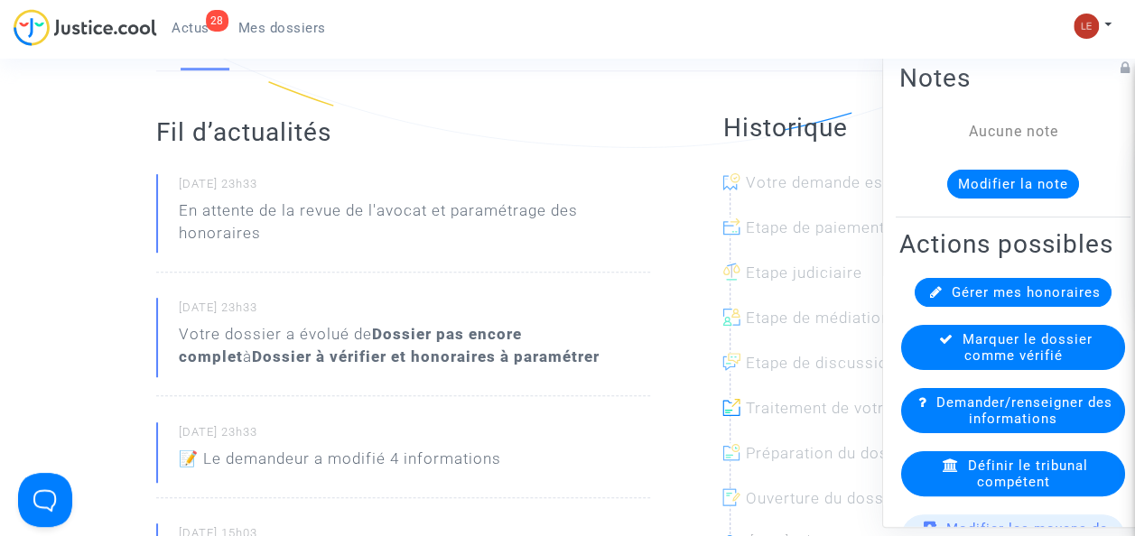
click at [222, 464] on p "📝 Le demandeur a modifié 4 informations" at bounding box center [340, 464] width 322 height 32
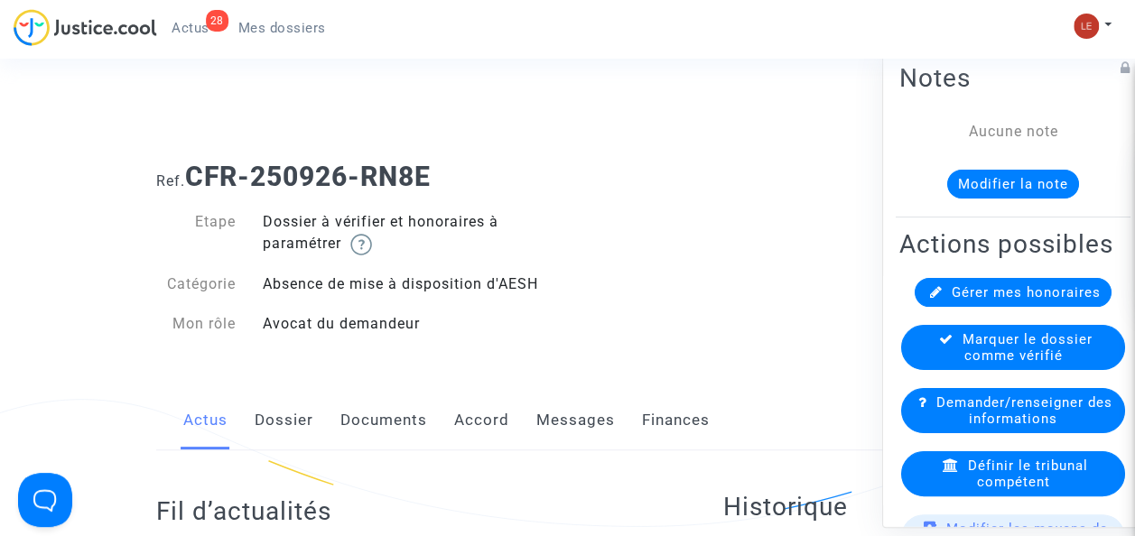
scroll to position [101, 0]
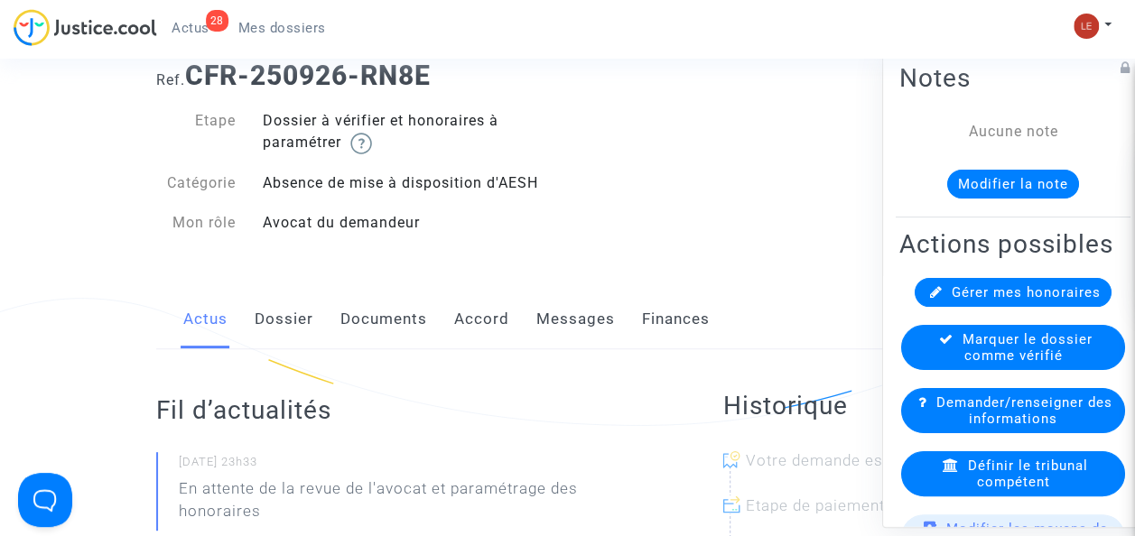
click at [643, 321] on link "Finances" at bounding box center [676, 320] width 68 height 60
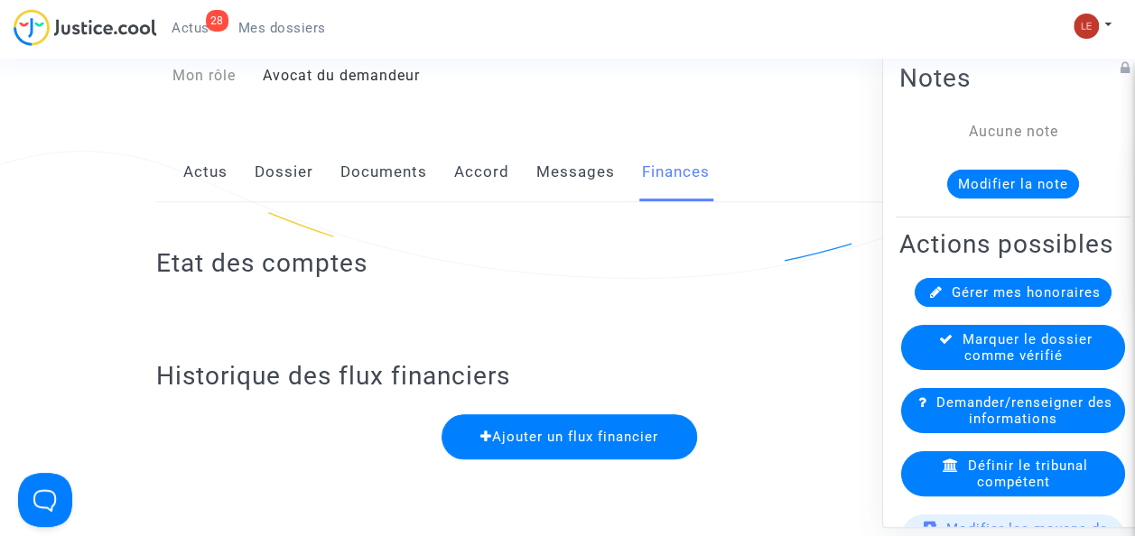
scroll to position [249, 0]
click at [372, 179] on link "Documents" at bounding box center [383, 172] width 87 height 60
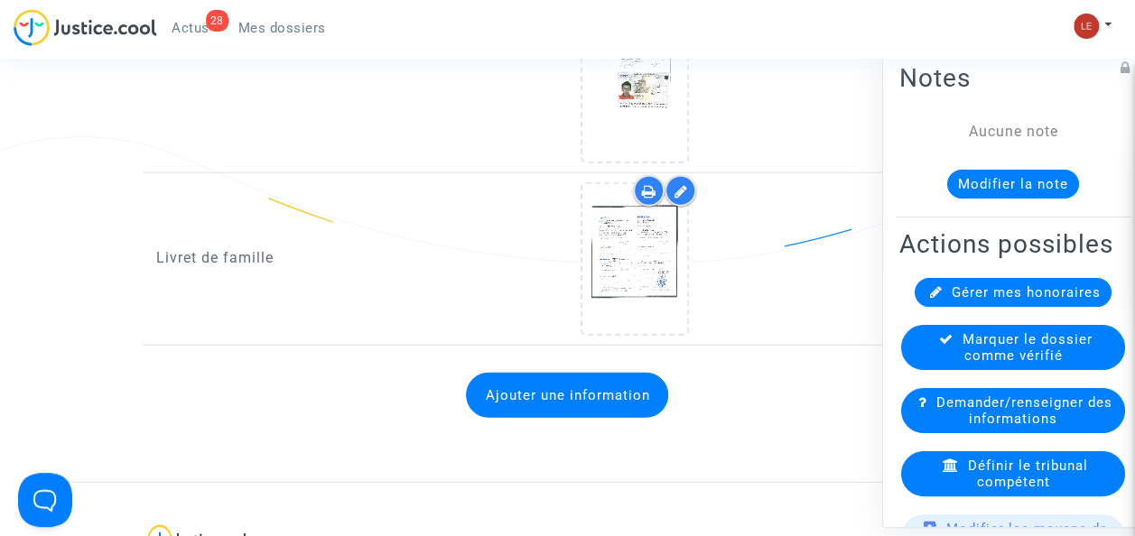
scroll to position [2156, 0]
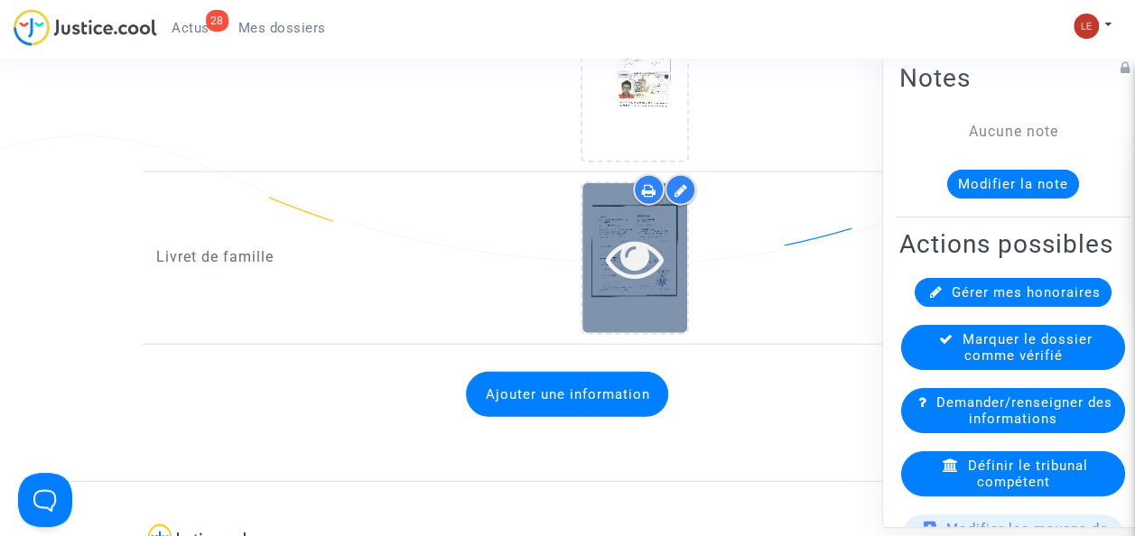
click at [623, 244] on icon at bounding box center [635, 258] width 59 height 58
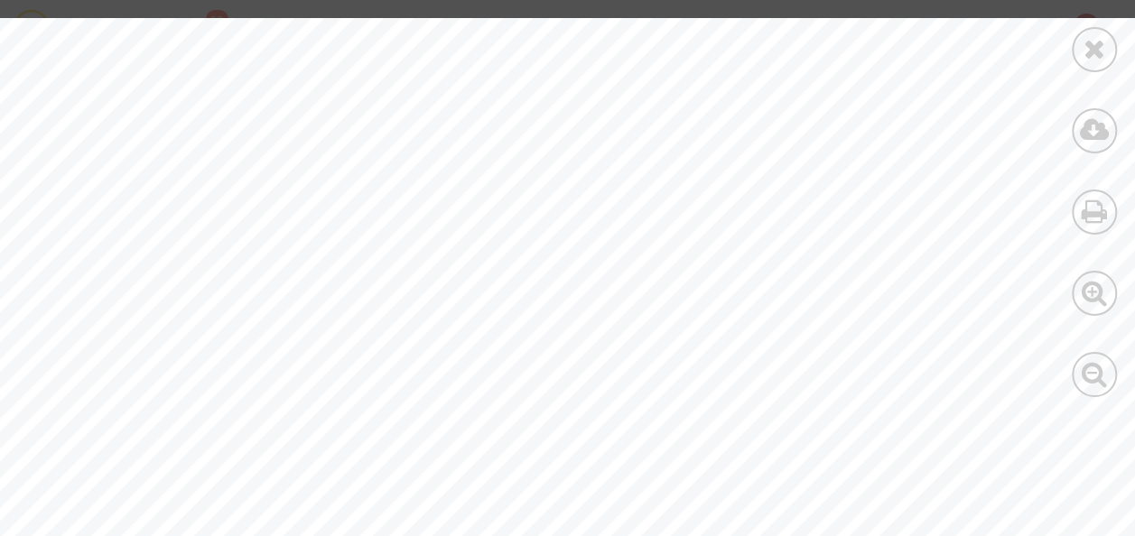
scroll to position [679, 0]
click at [1089, 47] on icon at bounding box center [1094, 48] width 23 height 27
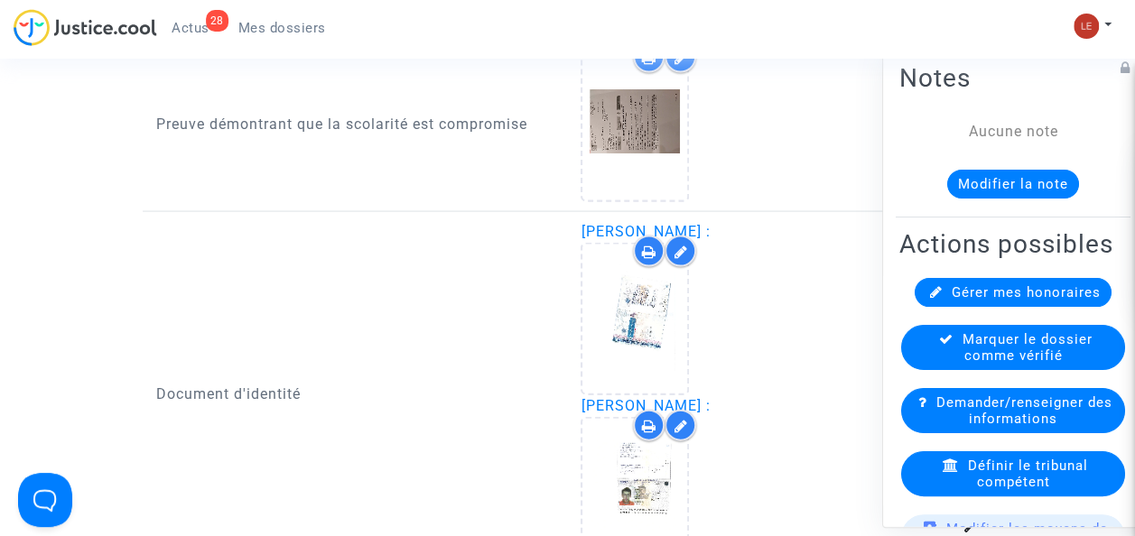
scroll to position [1648, 0]
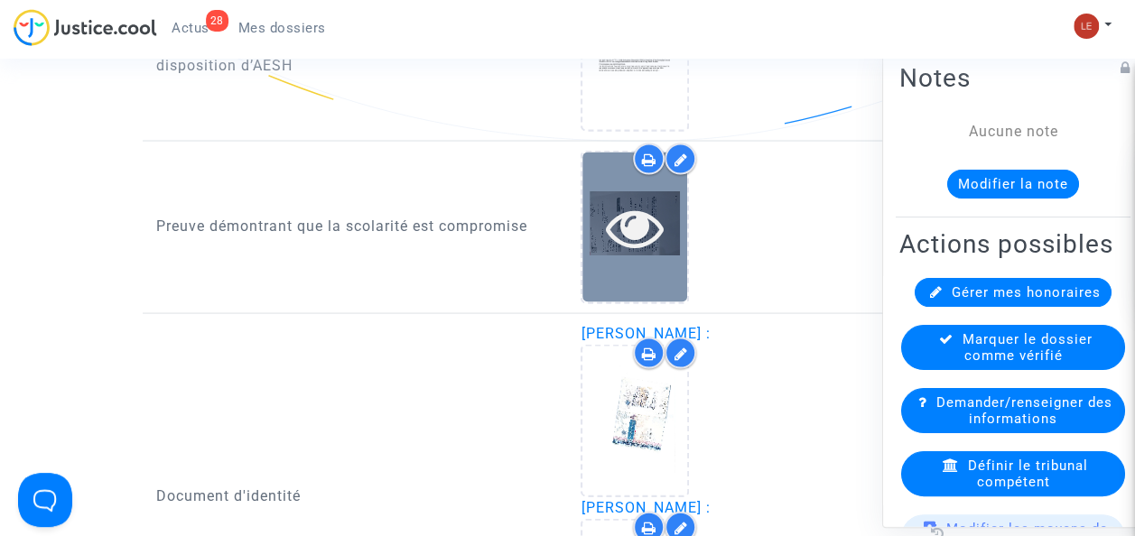
click at [601, 208] on div at bounding box center [634, 227] width 105 height 58
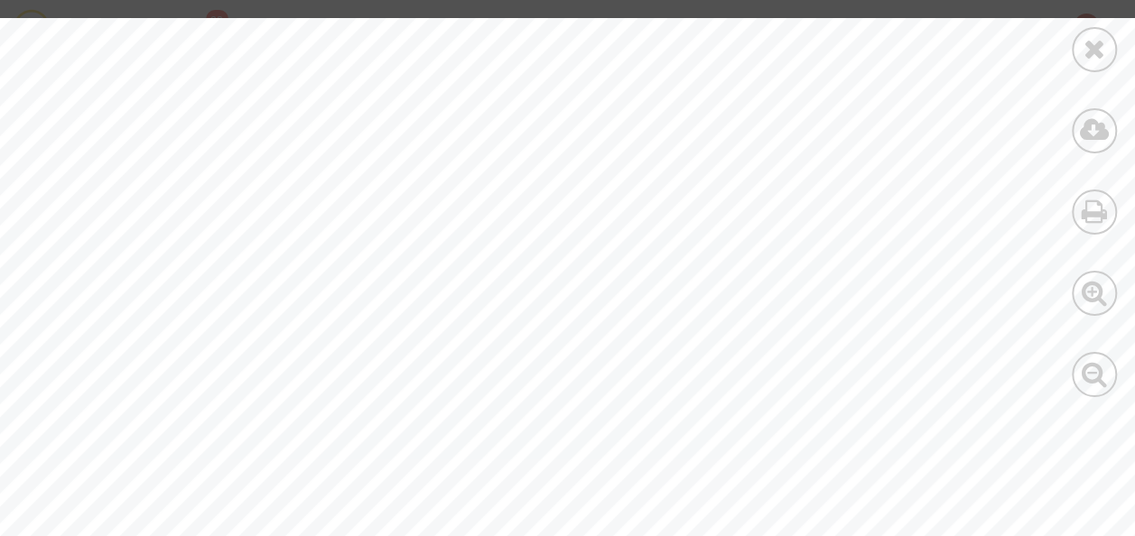
scroll to position [674, 0]
click at [1076, 125] on div at bounding box center [1093, 130] width 45 height 45
